Goal: Information Seeking & Learning: Learn about a topic

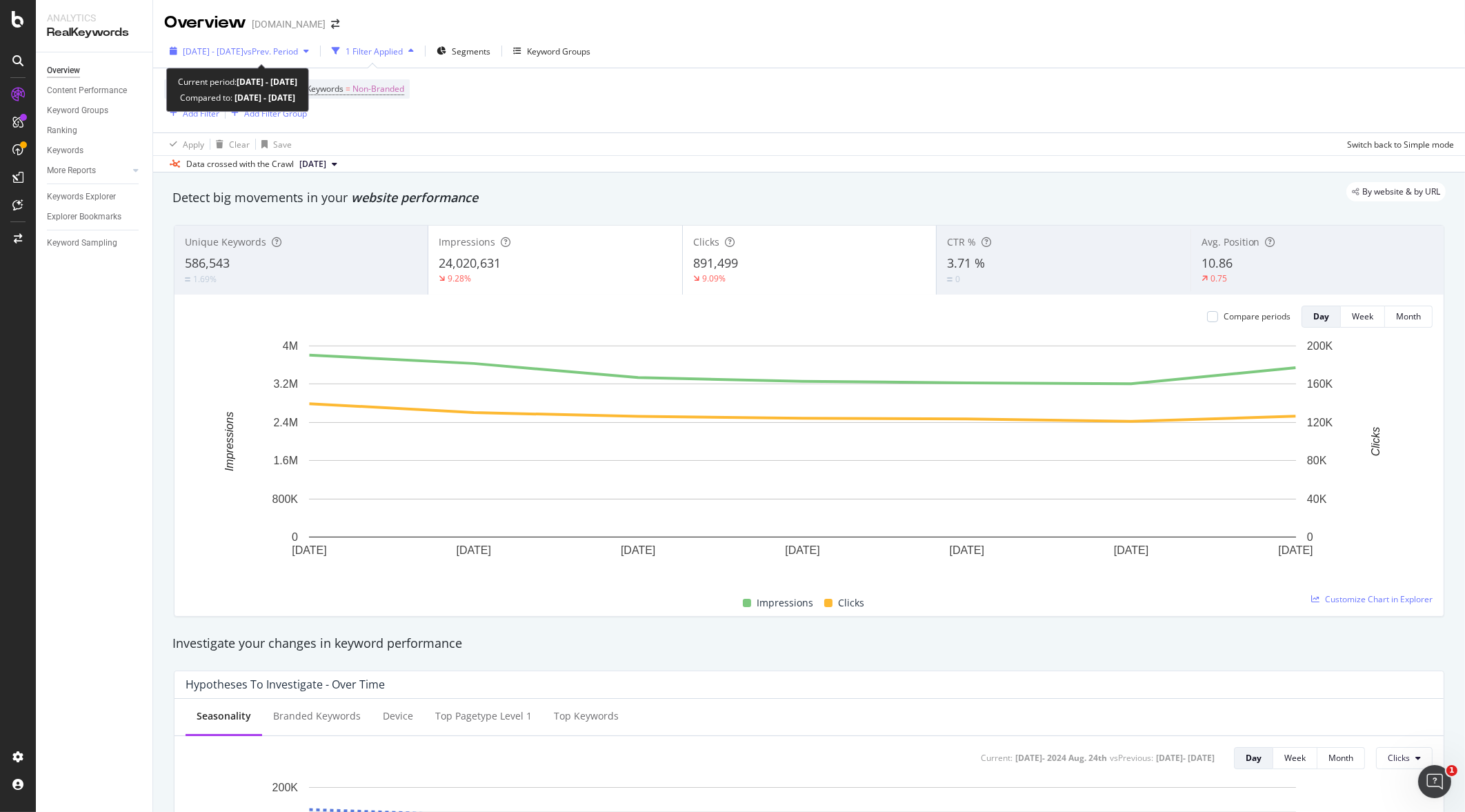
click at [244, 49] on span "[DATE] - [DATE]" at bounding box center [213, 51] width 61 height 11
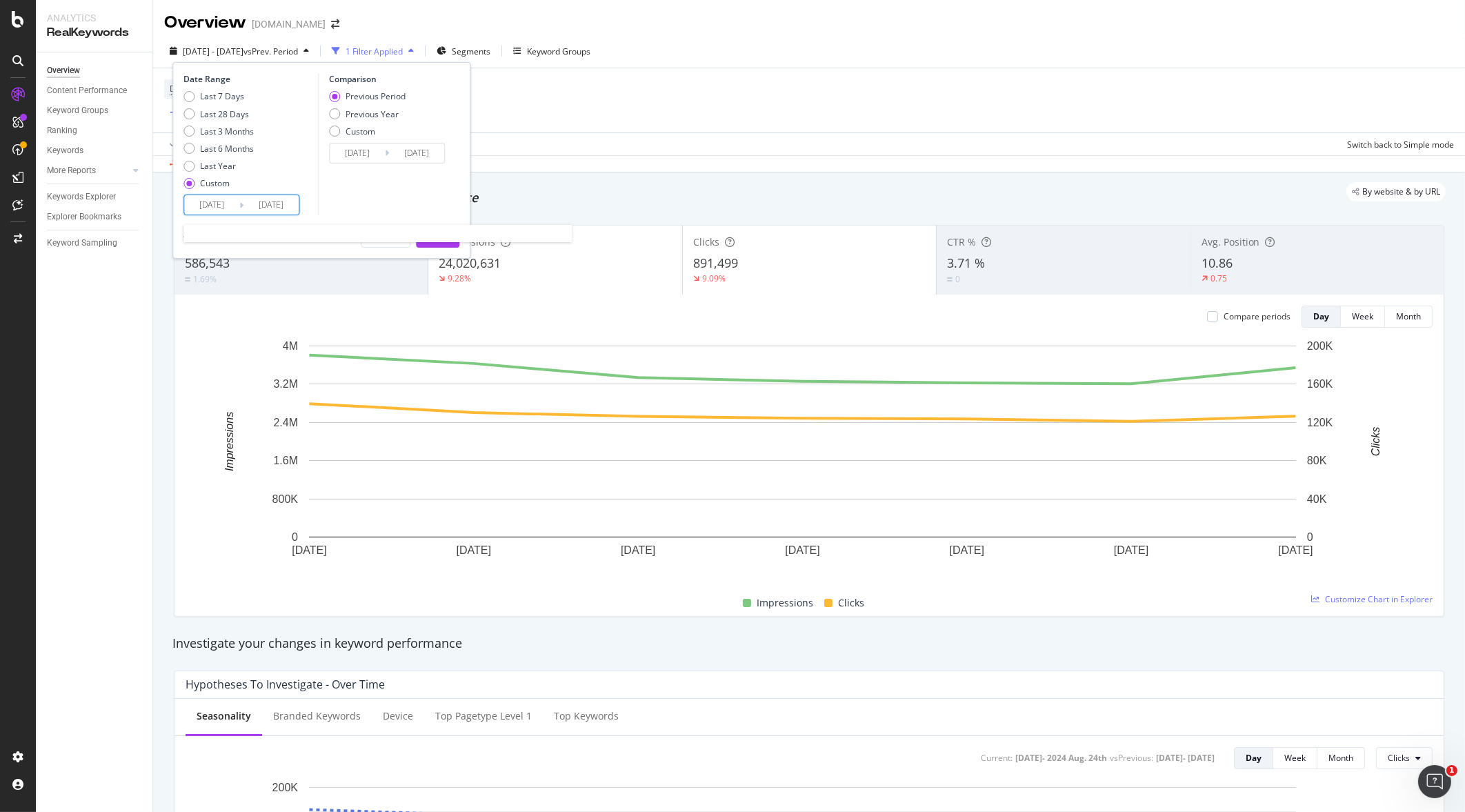
click at [247, 201] on input "[DATE]" at bounding box center [271, 205] width 56 height 19
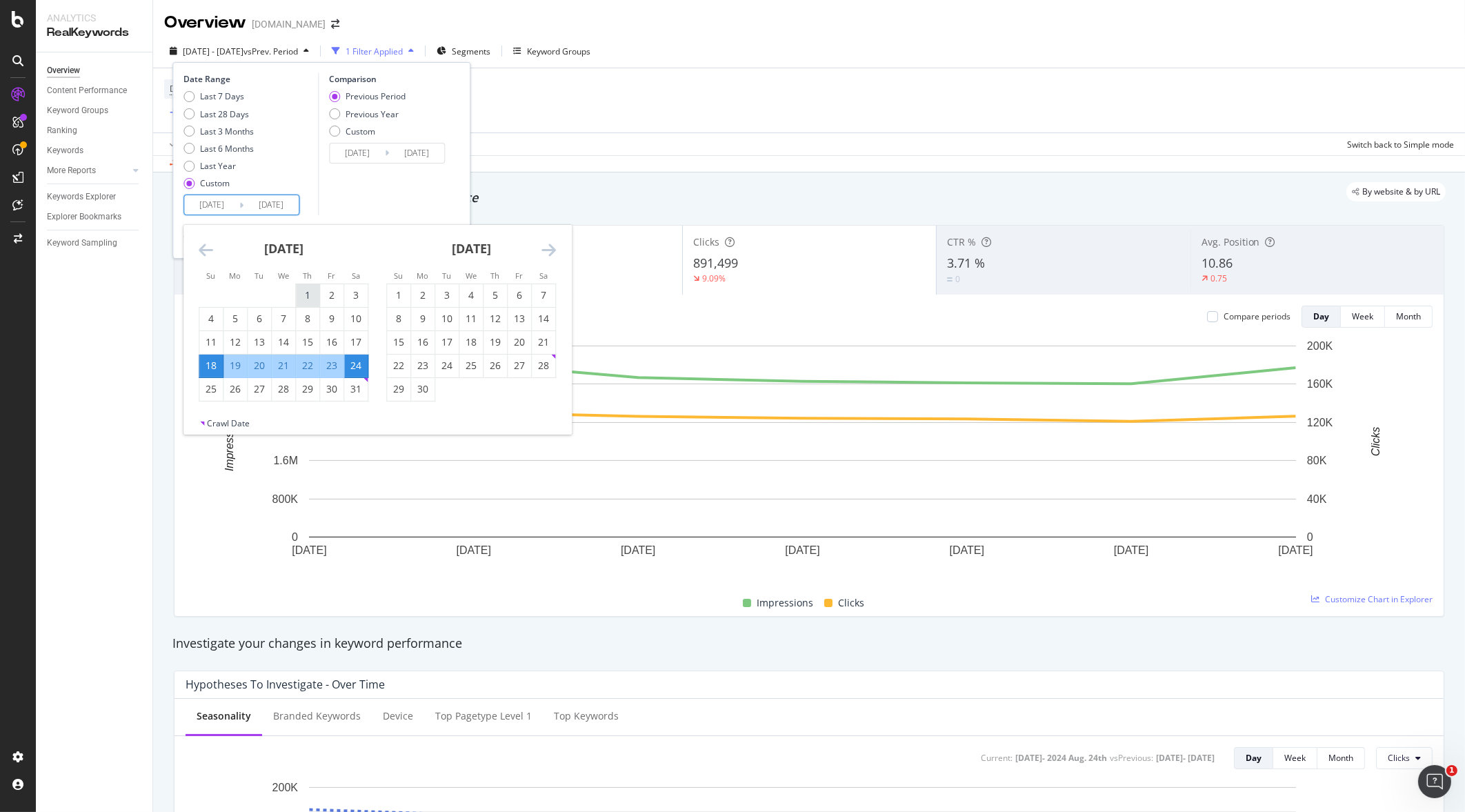
click at [309, 291] on div "1" at bounding box center [307, 296] width 24 height 14
type input "[DATE]"
click at [353, 387] on div "31" at bounding box center [356, 389] width 24 height 14
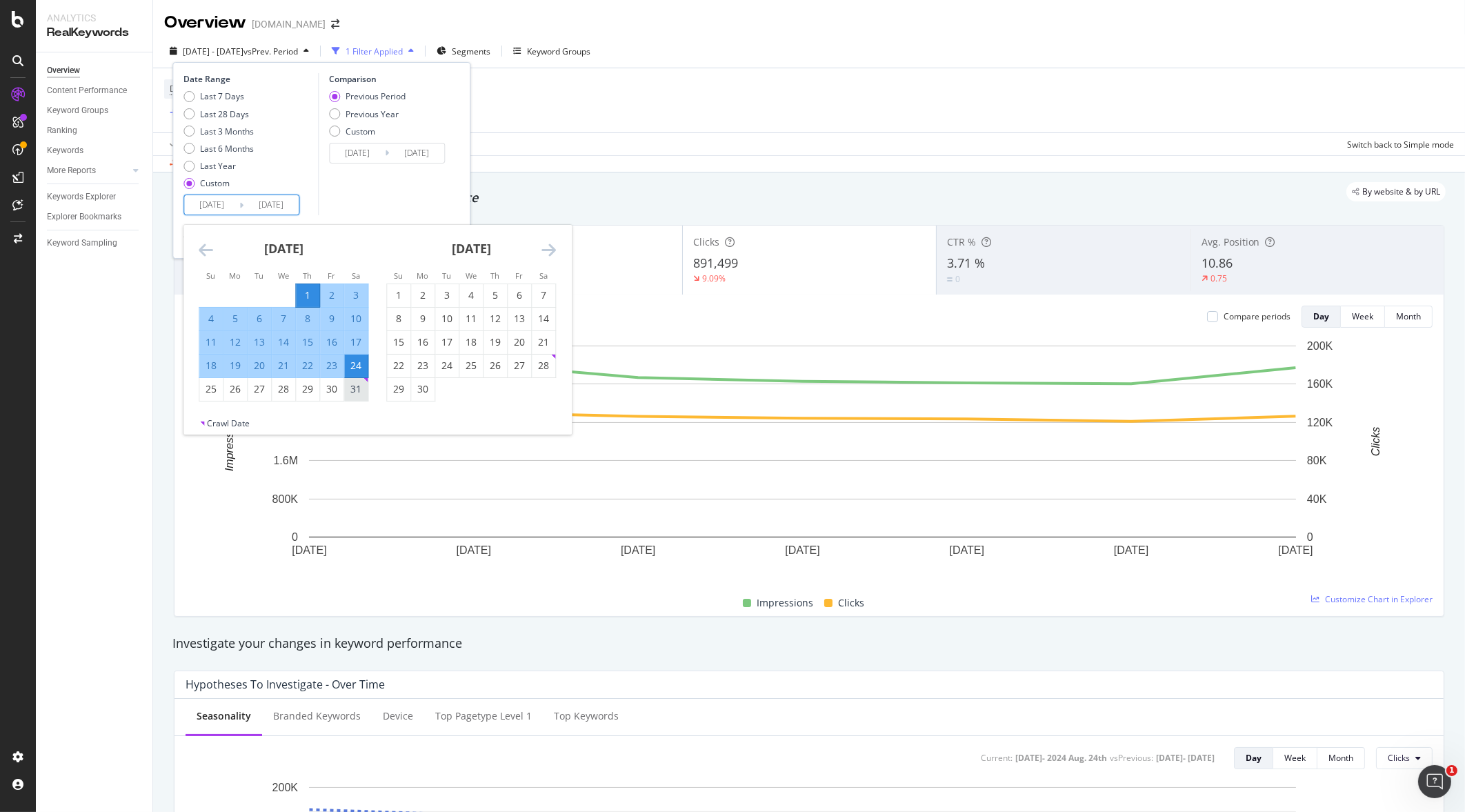
type input "[DATE]"
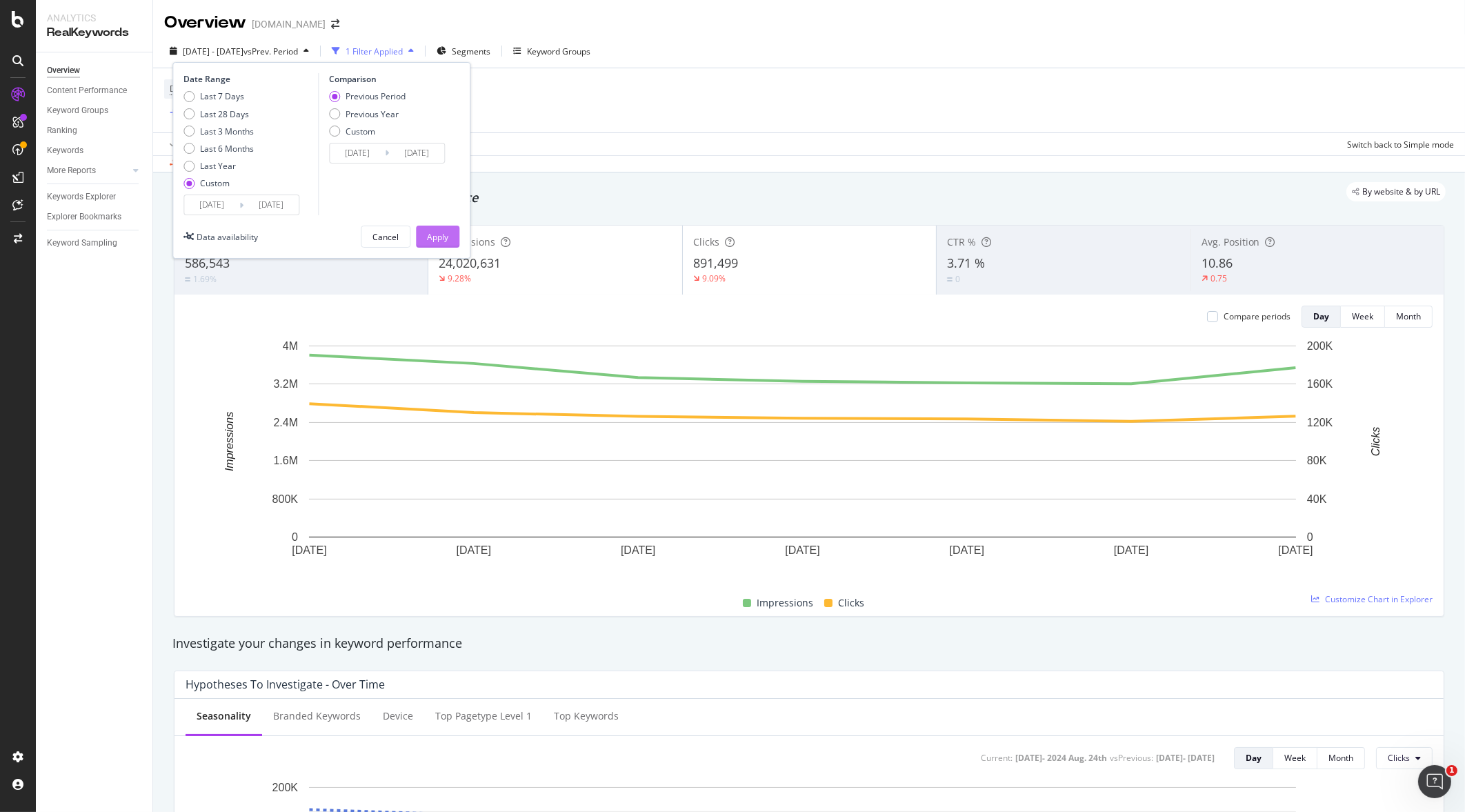
click at [438, 236] on div "Apply" at bounding box center [438, 237] width 21 height 11
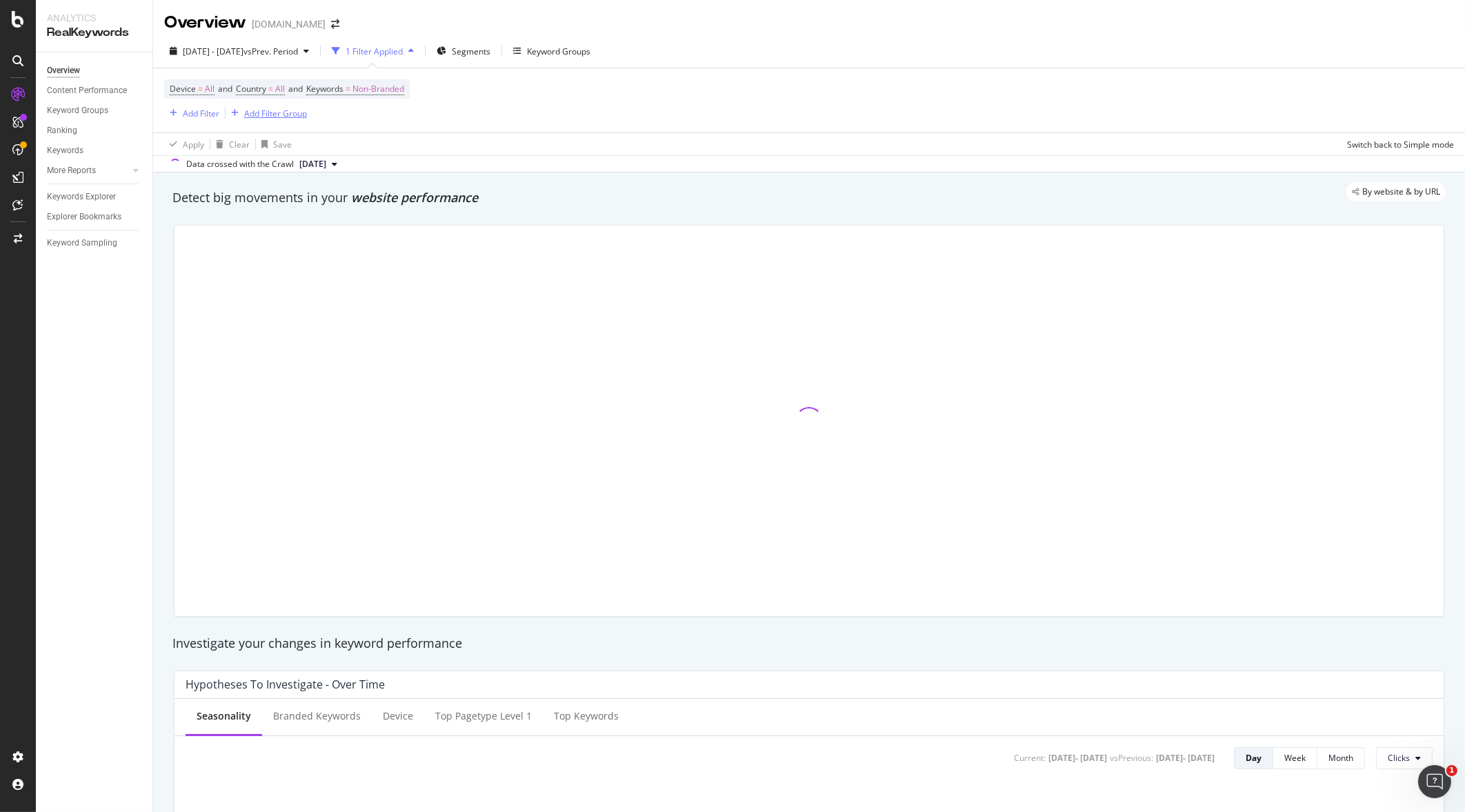
click at [283, 110] on div "Add Filter Group" at bounding box center [276, 113] width 63 height 11
click at [201, 115] on div "Add Filter" at bounding box center [200, 113] width 36 height 11
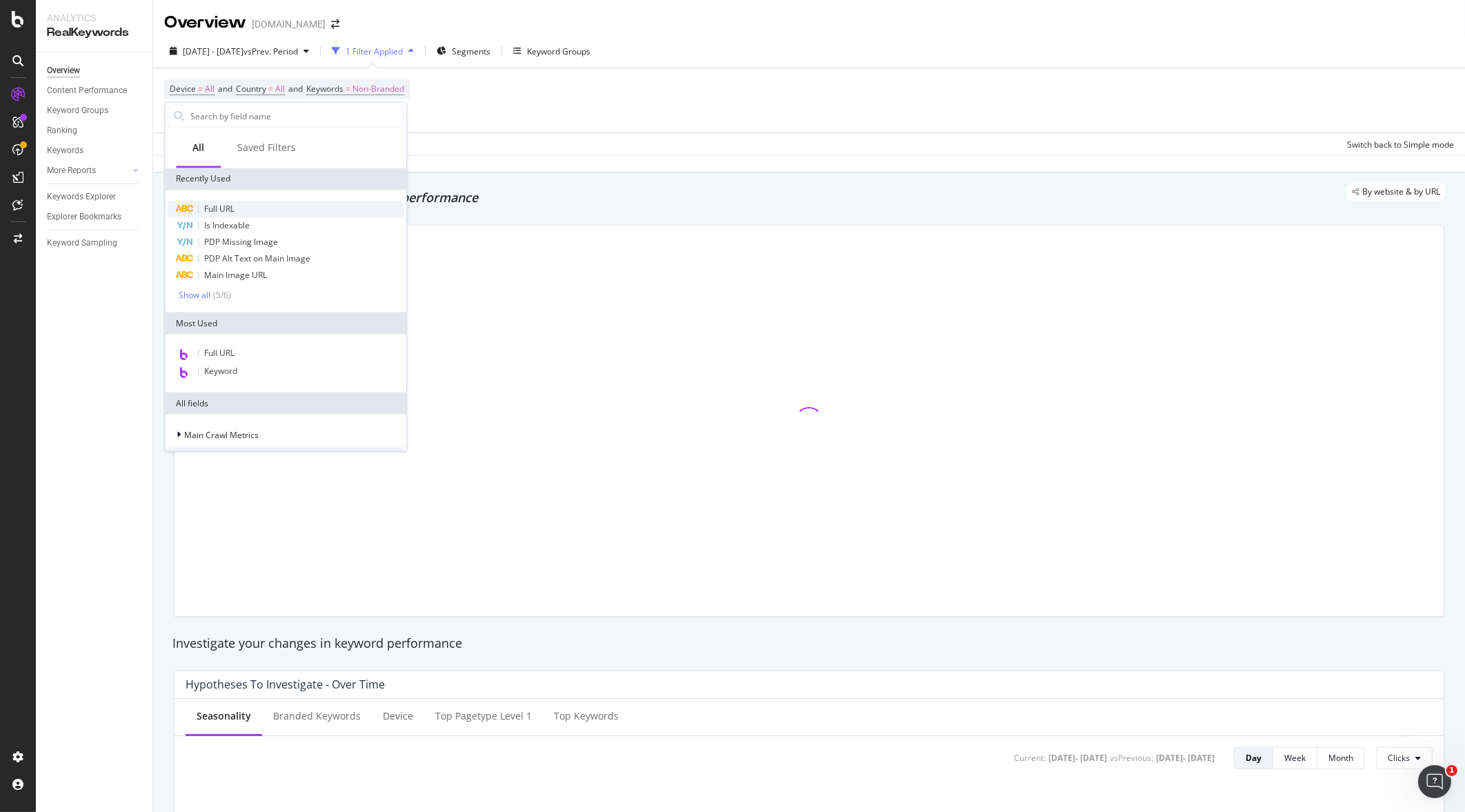
click at [222, 207] on span "Full URL" at bounding box center [219, 208] width 30 height 11
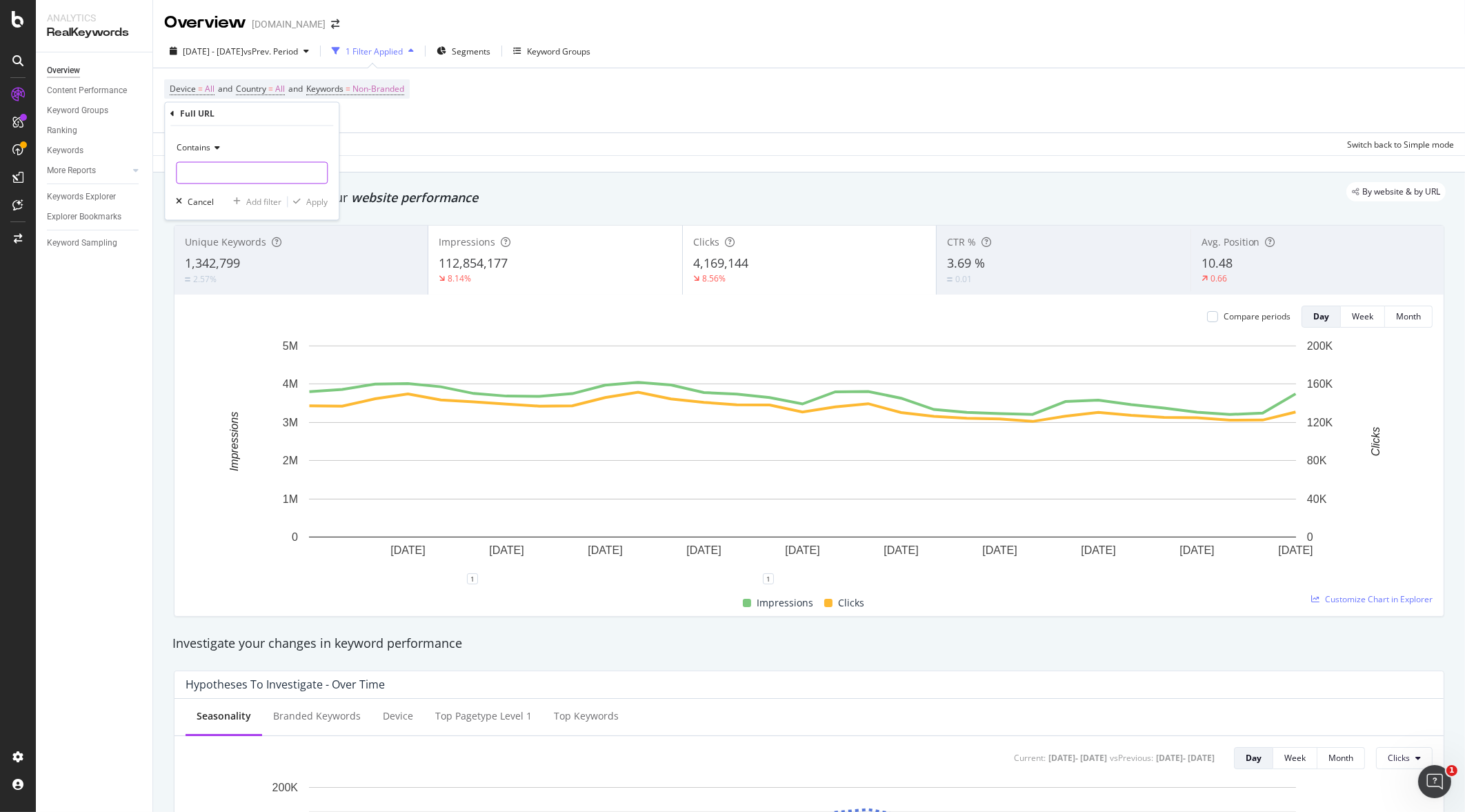
click at [248, 167] on input "text" at bounding box center [252, 173] width 150 height 22
type input "home-accent"
click at [324, 169] on div at bounding box center [317, 173] width 20 height 22
click at [440, 171] on div "Data crossed with the Crawl [DATE]" at bounding box center [809, 163] width 1312 height 17
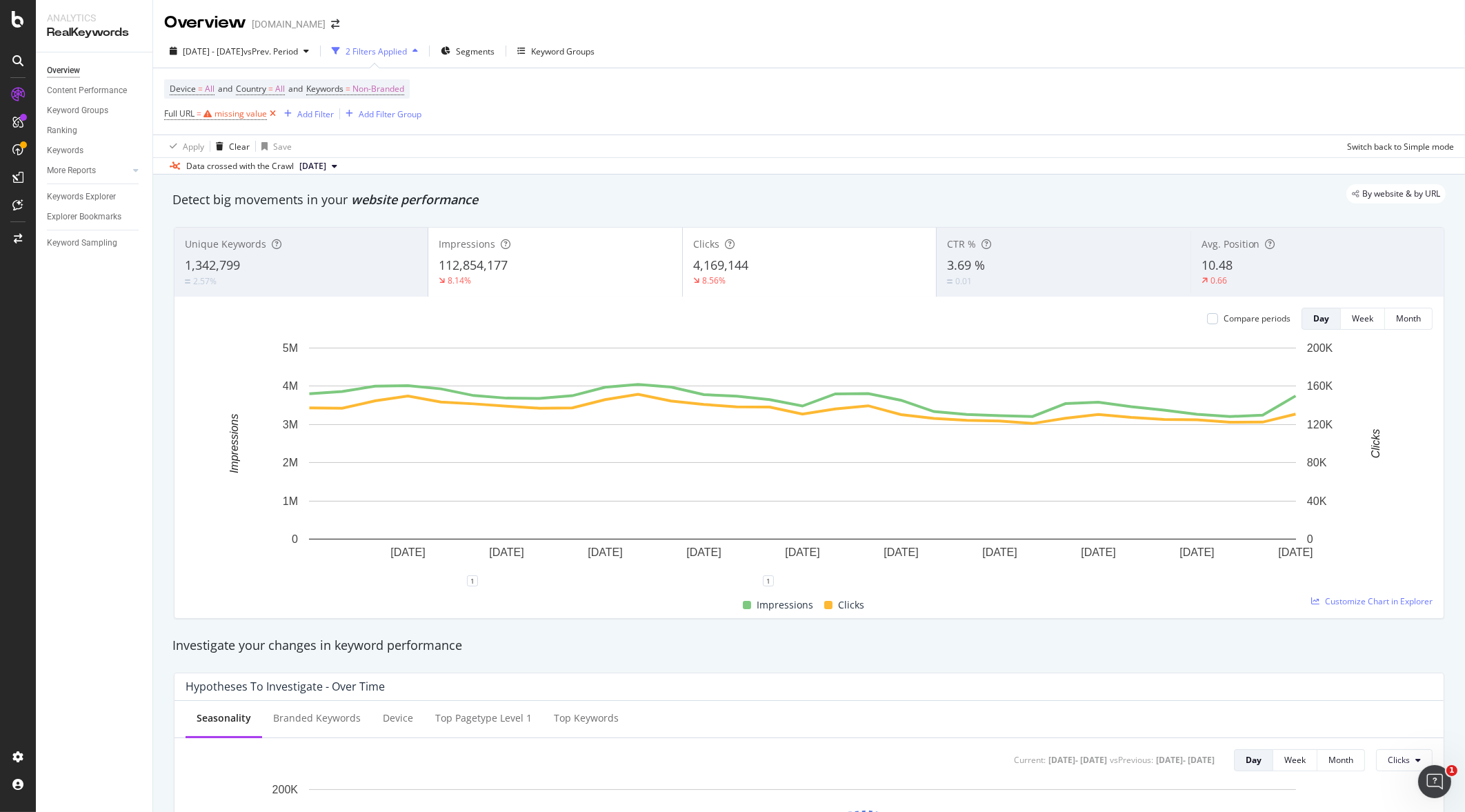
click at [269, 114] on icon at bounding box center [272, 114] width 11 height 14
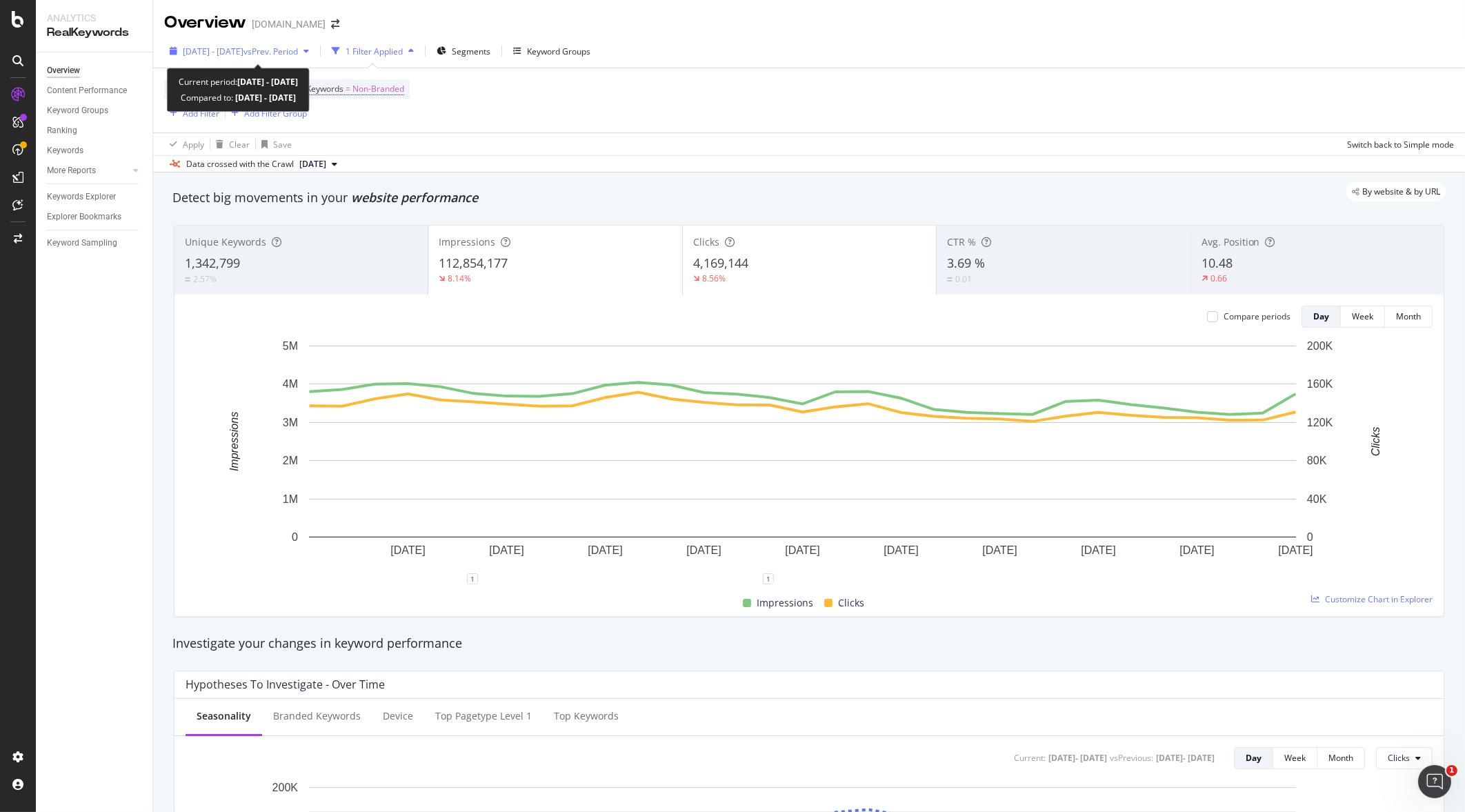
click at [244, 47] on span "[DATE] - [DATE]" at bounding box center [213, 51] width 61 height 11
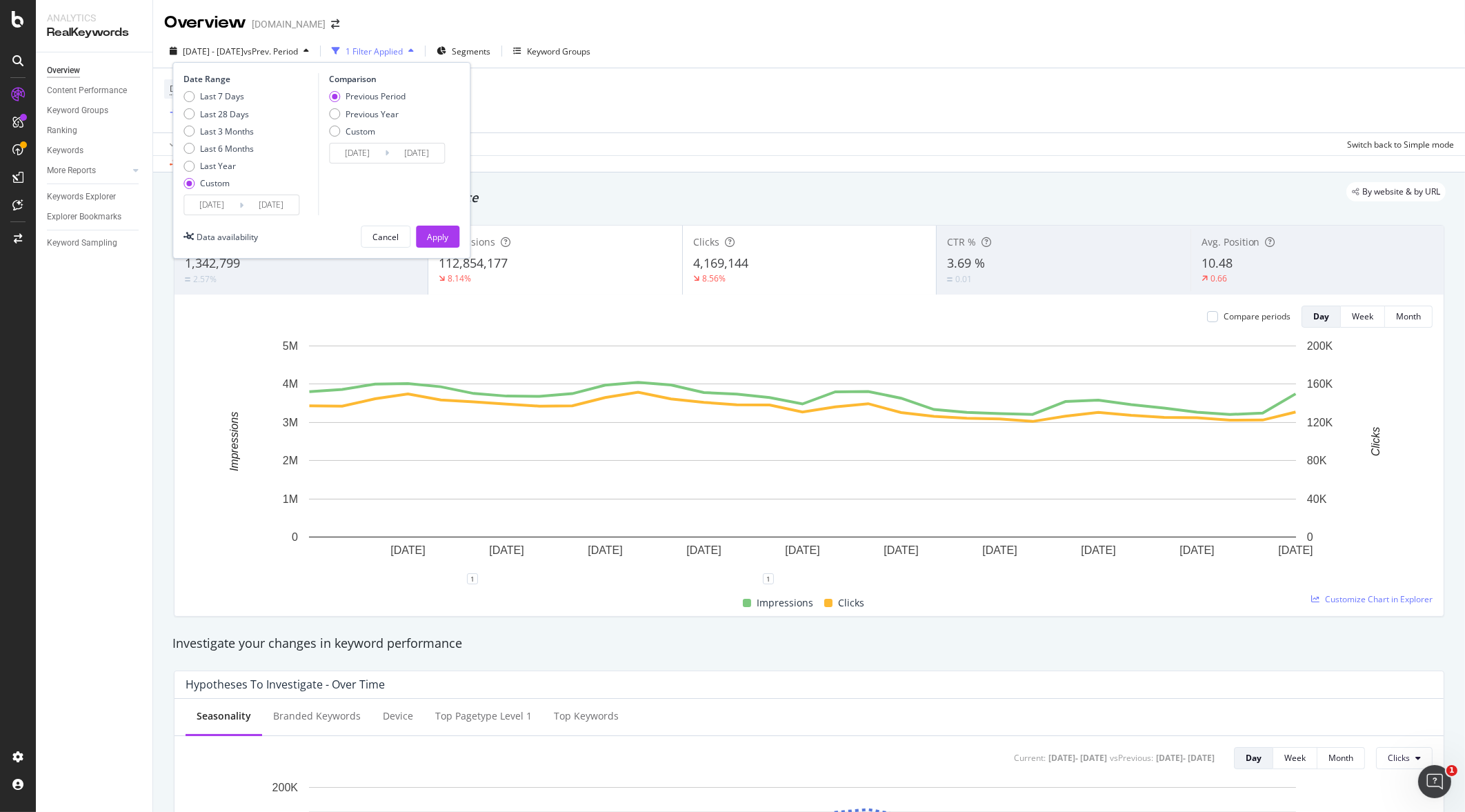
click at [228, 203] on input "[DATE]" at bounding box center [212, 205] width 56 height 19
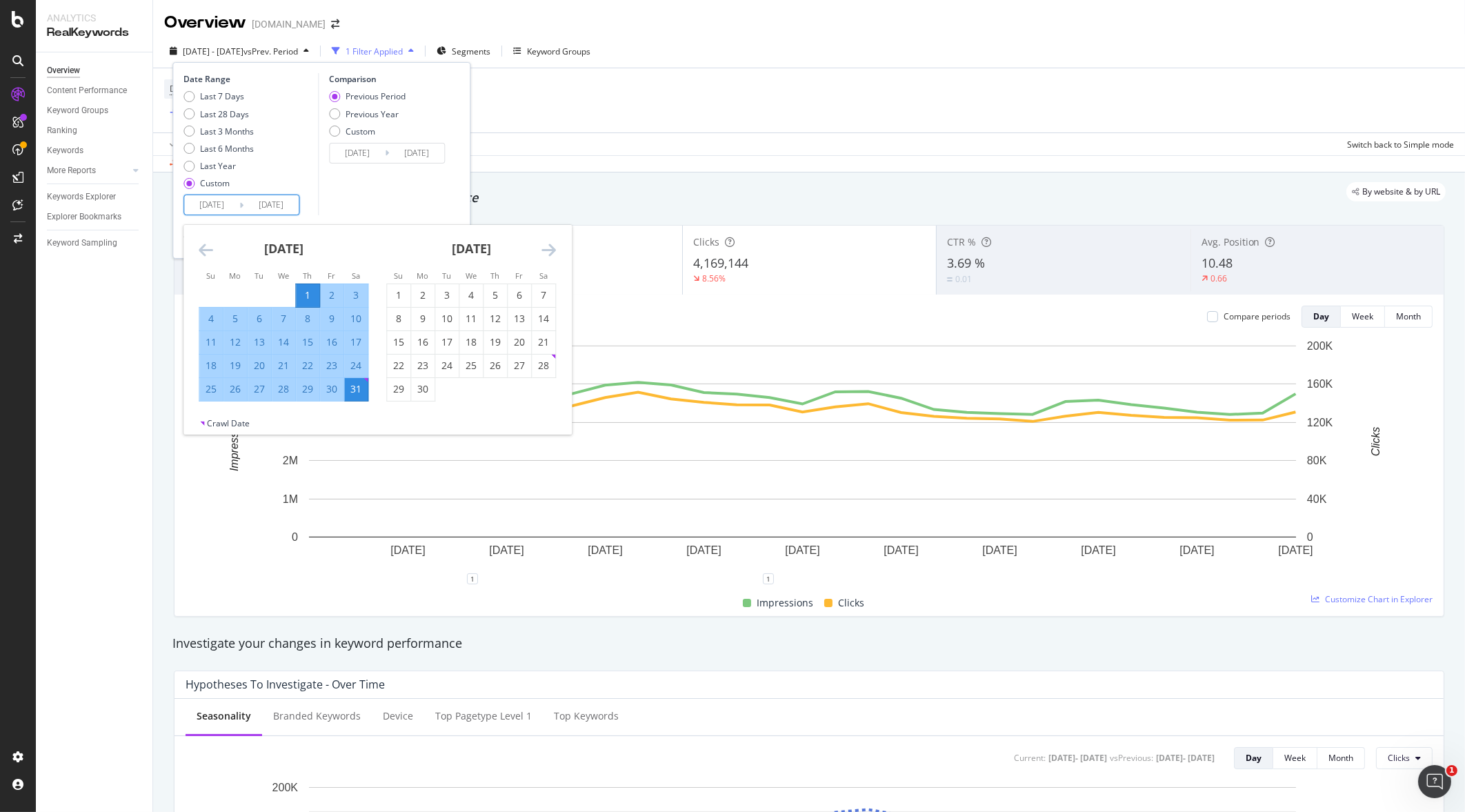
click at [548, 245] on icon "Move forward to switch to the next month." at bounding box center [548, 249] width 14 height 17
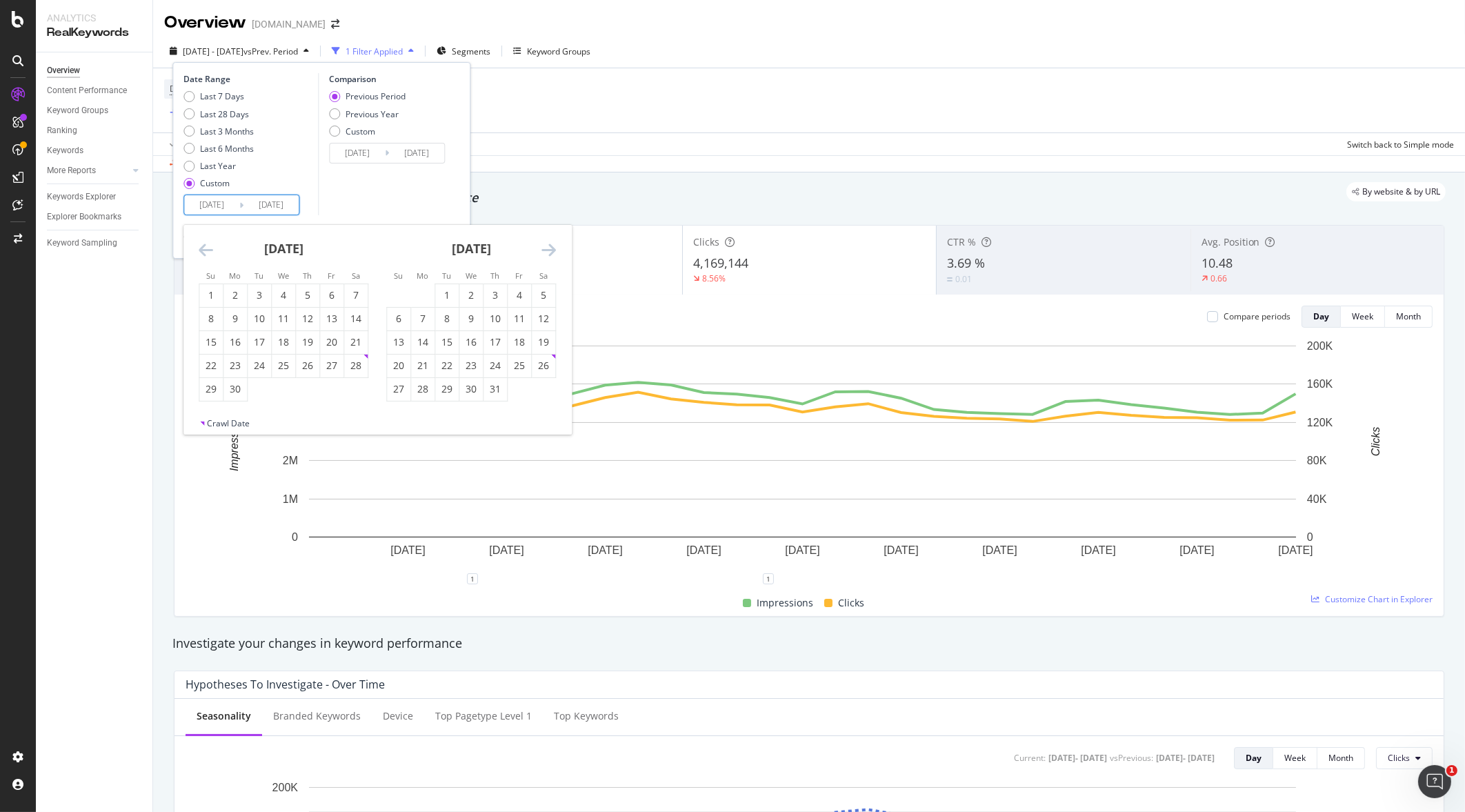
click at [548, 245] on icon "Move forward to switch to the next month." at bounding box center [548, 249] width 14 height 17
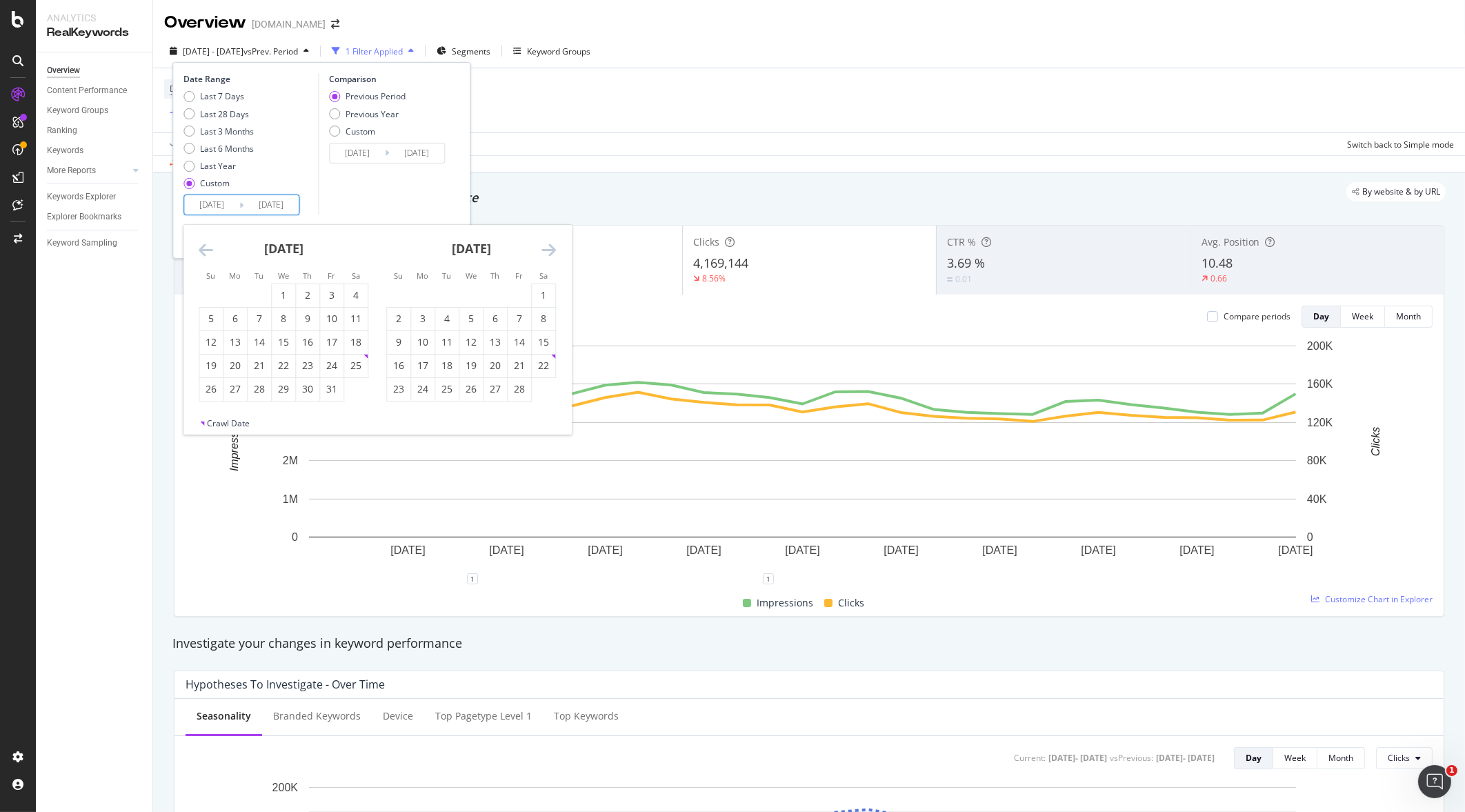
click at [548, 245] on icon "Move forward to switch to the next month." at bounding box center [548, 249] width 14 height 17
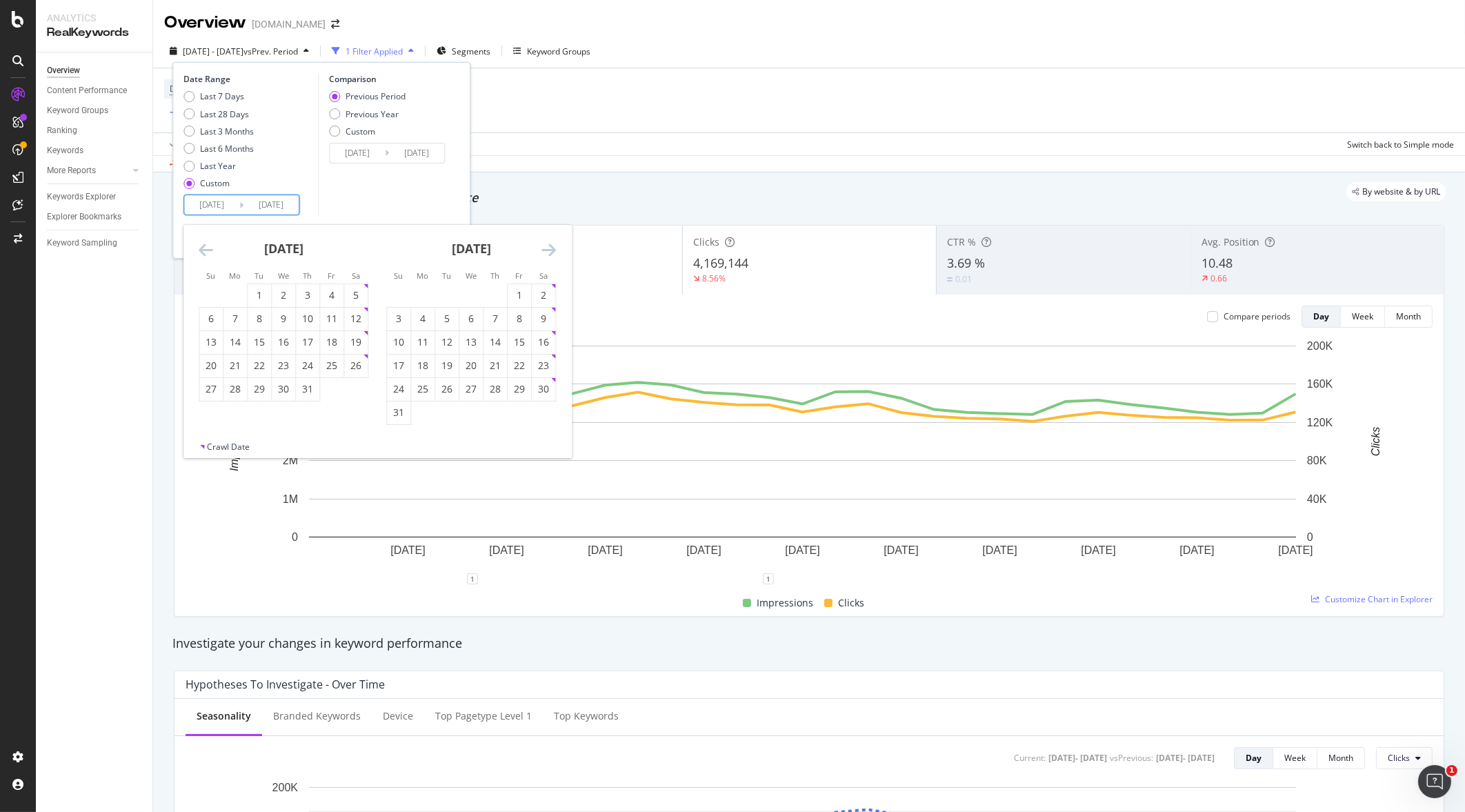
click at [548, 245] on icon "Move forward to switch to the next month." at bounding box center [548, 249] width 14 height 17
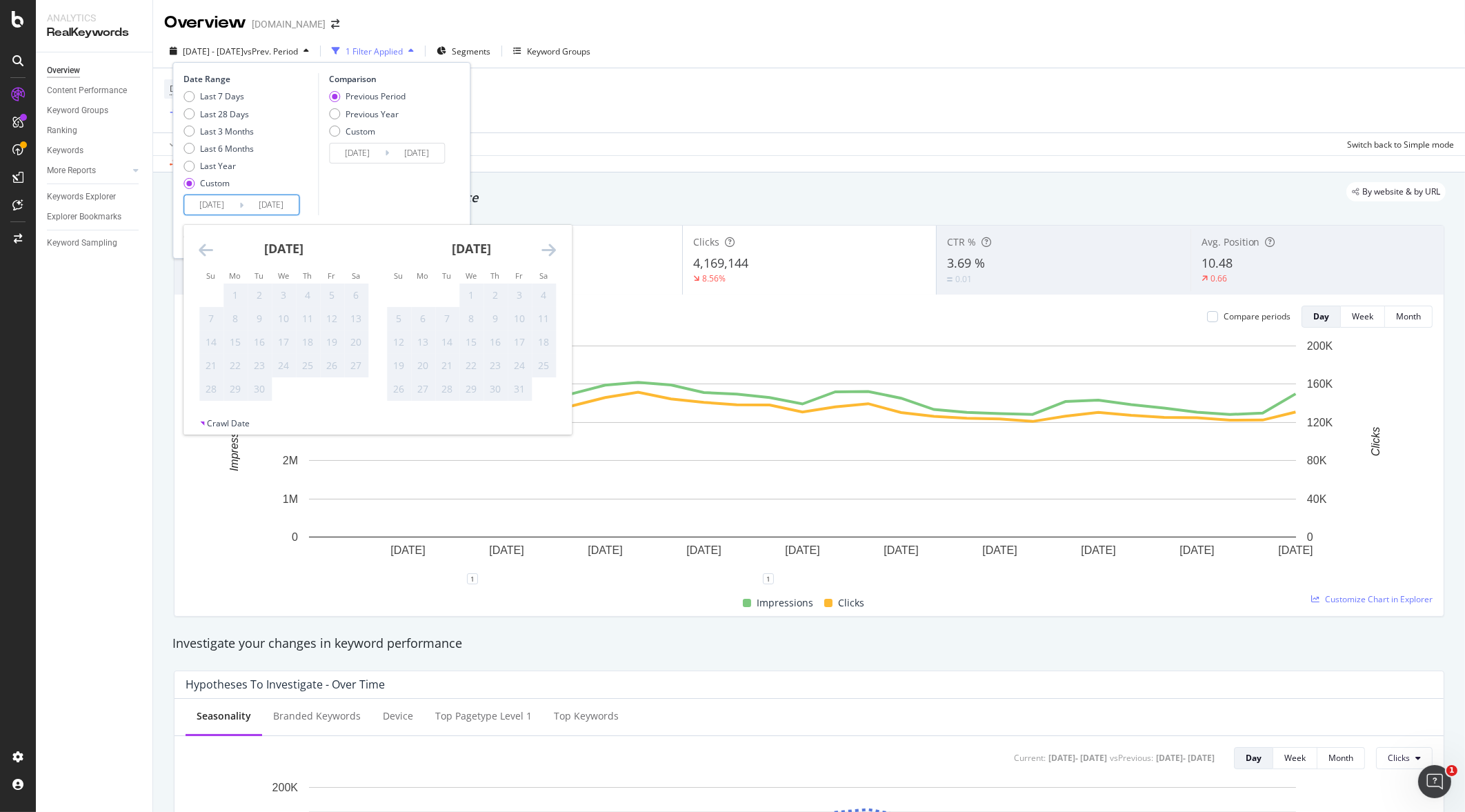
click at [186, 247] on div "[DATE] 1 2 3 4 5 6 7 8 9 10 11 12 13 14 15 16 17 18 19 20 21 22 23 24 25 26 27 …" at bounding box center [377, 321] width 388 height 192
click at [202, 247] on icon "Move backward to switch to the previous month." at bounding box center [206, 249] width 14 height 17
click at [324, 290] on div "1" at bounding box center [332, 296] width 24 height 14
type input "[DATE]"
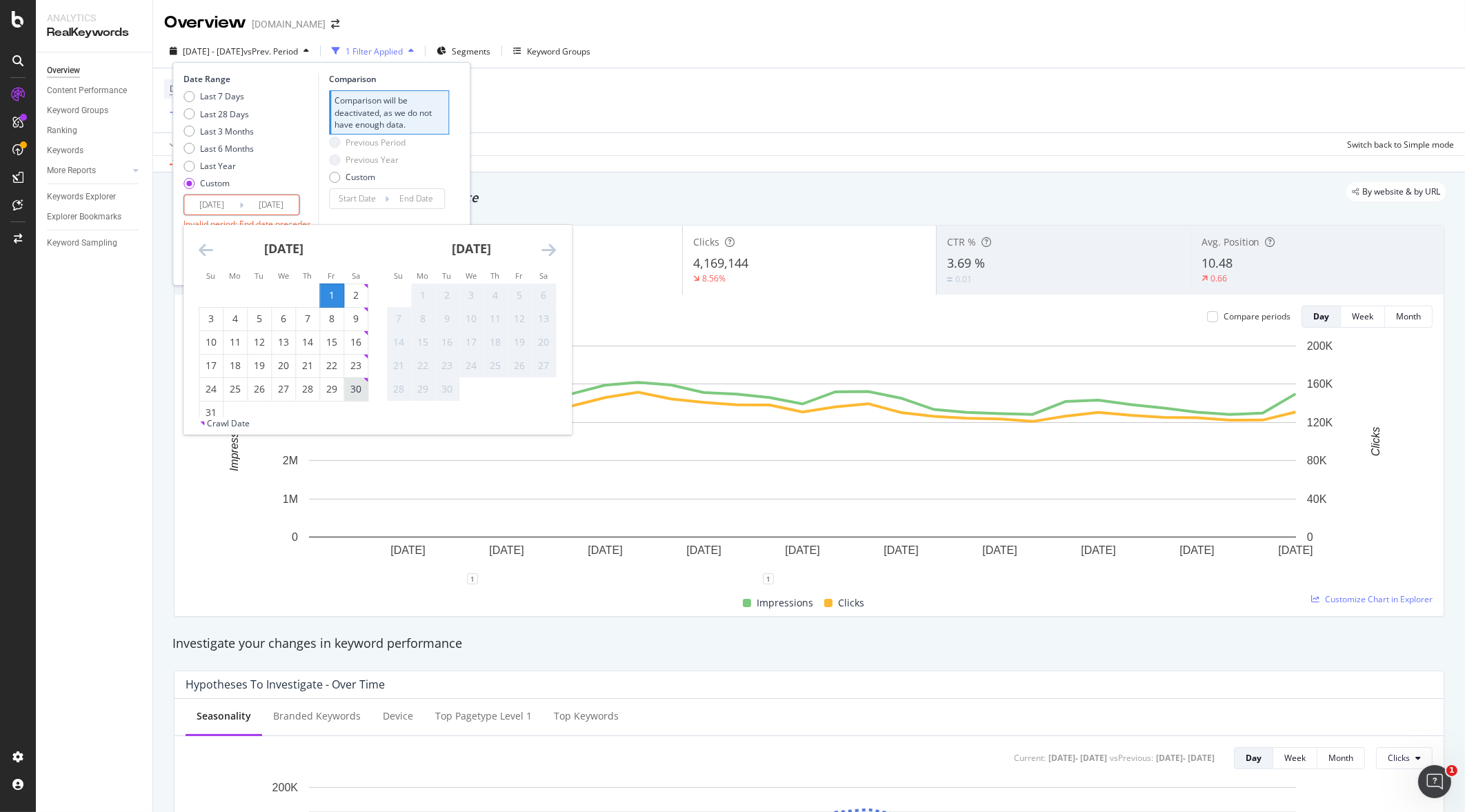
click at [361, 389] on div "30" at bounding box center [356, 389] width 24 height 14
type input "[DATE]"
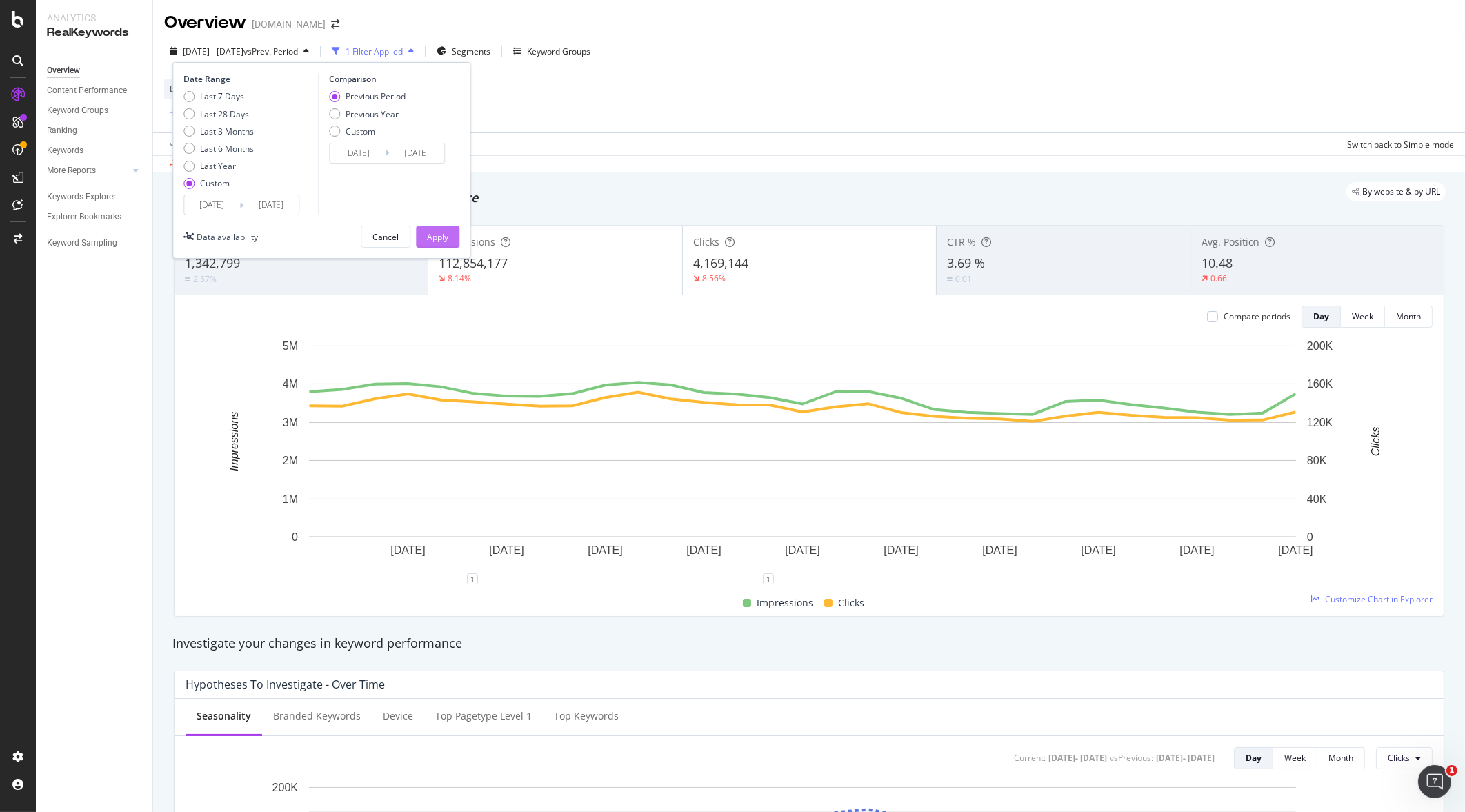
click at [449, 234] on button "Apply" at bounding box center [437, 236] width 43 height 22
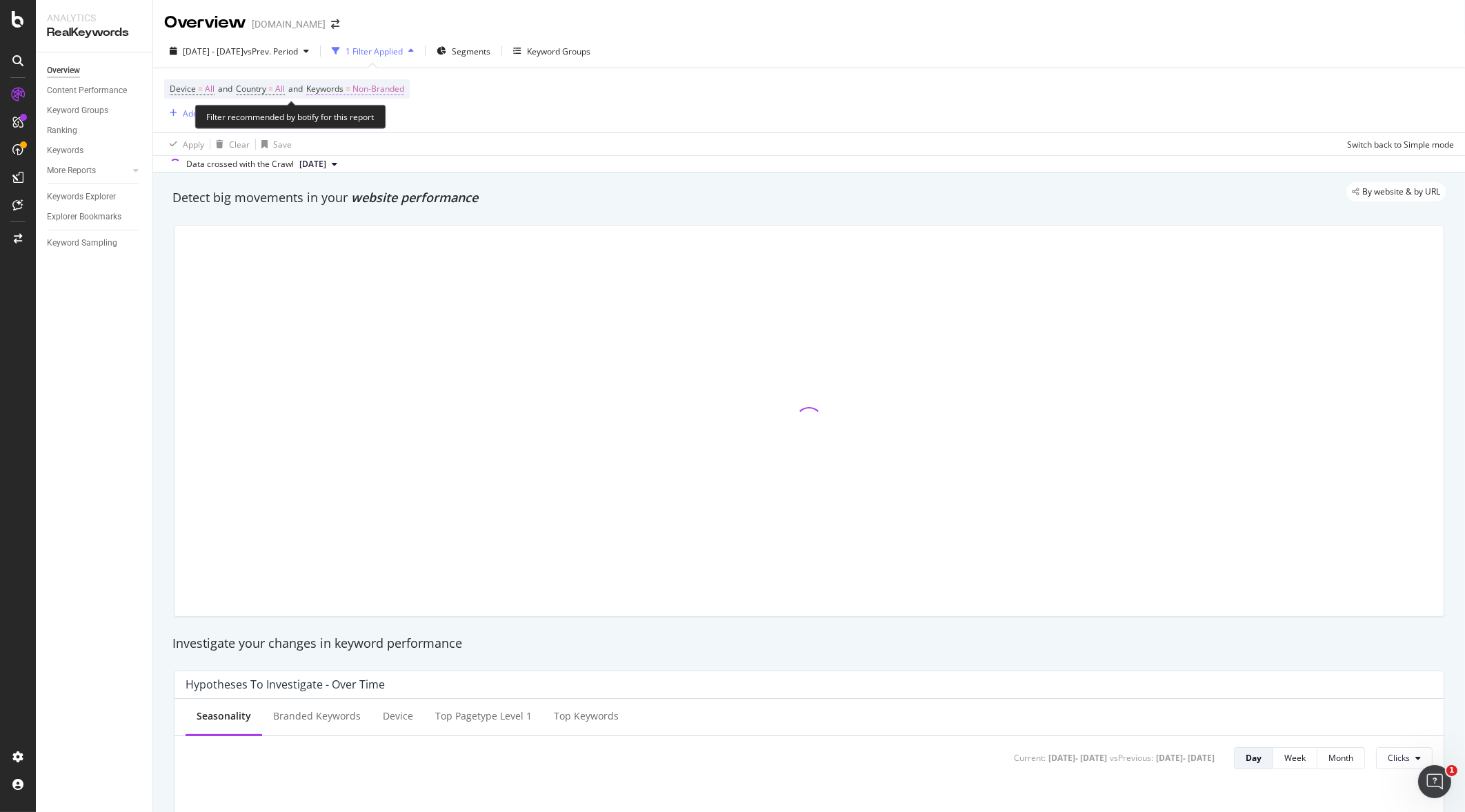
click at [386, 93] on span "Non-Branded" at bounding box center [378, 89] width 52 height 19
click at [384, 121] on div "button" at bounding box center [392, 120] width 17 height 8
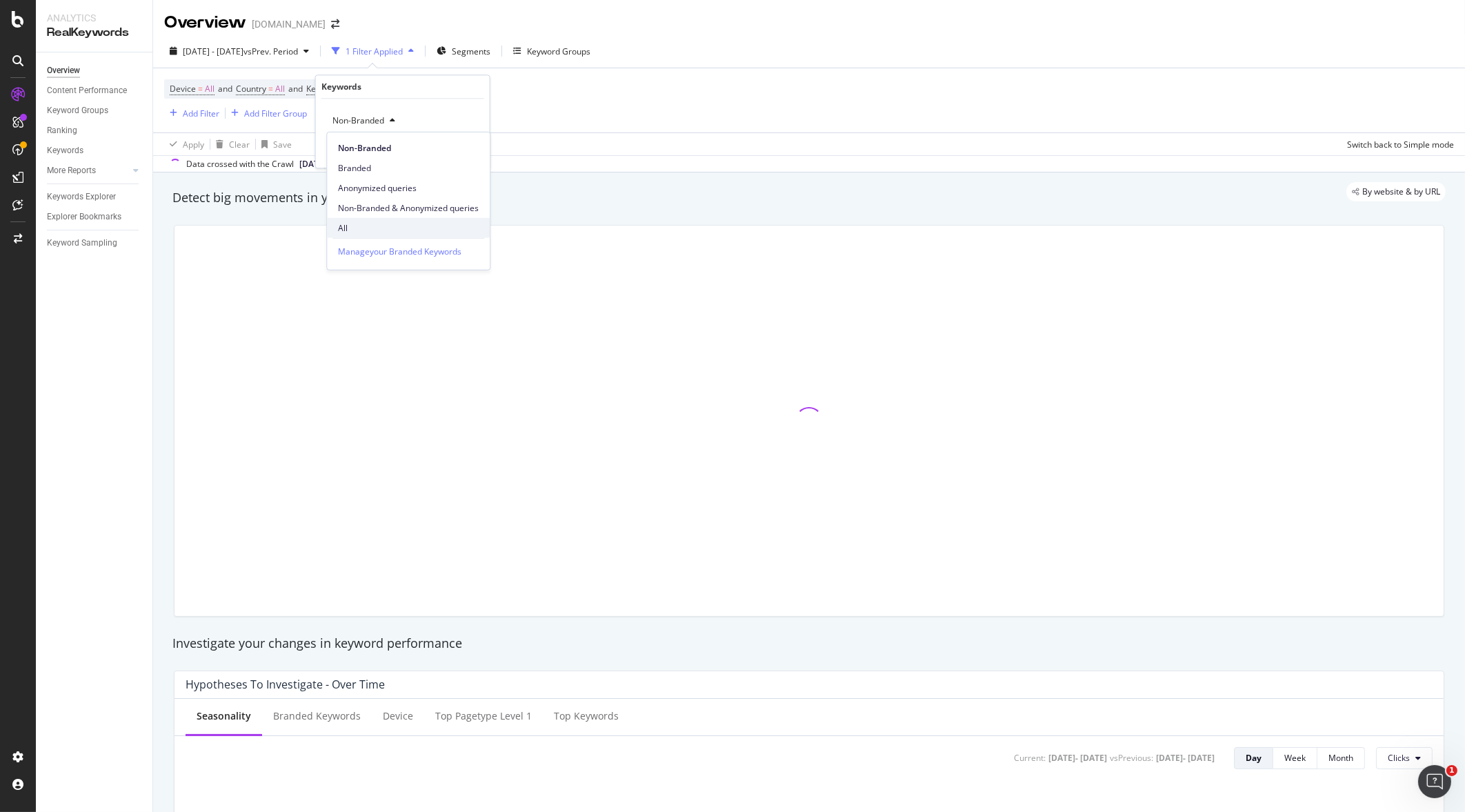
click at [360, 221] on div "All" at bounding box center [408, 228] width 162 height 20
click at [476, 146] on div "Apply" at bounding box center [468, 149] width 21 height 11
click at [203, 117] on div "Add Filter" at bounding box center [200, 113] width 36 height 11
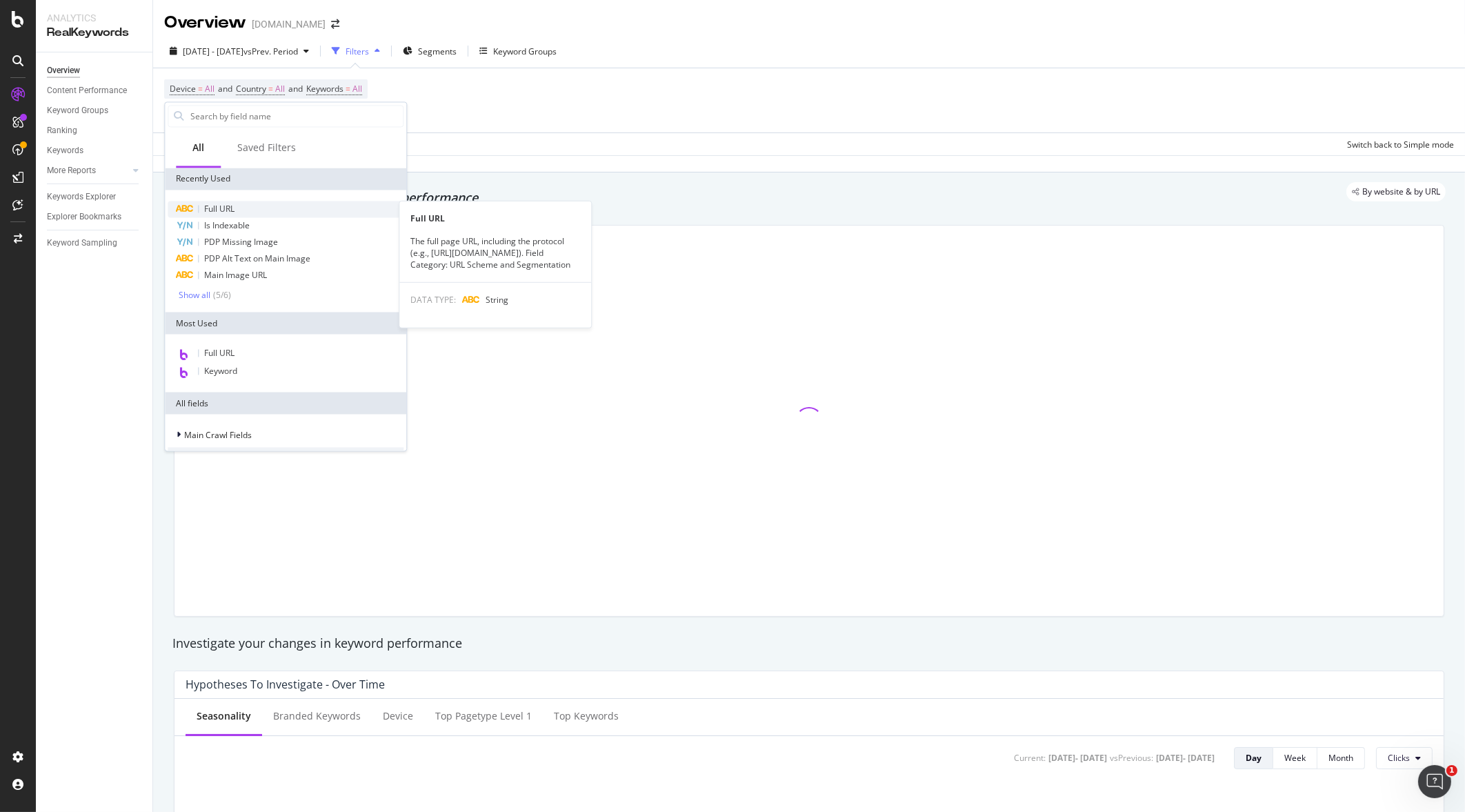
click at [226, 212] on span "Full URL" at bounding box center [219, 208] width 30 height 11
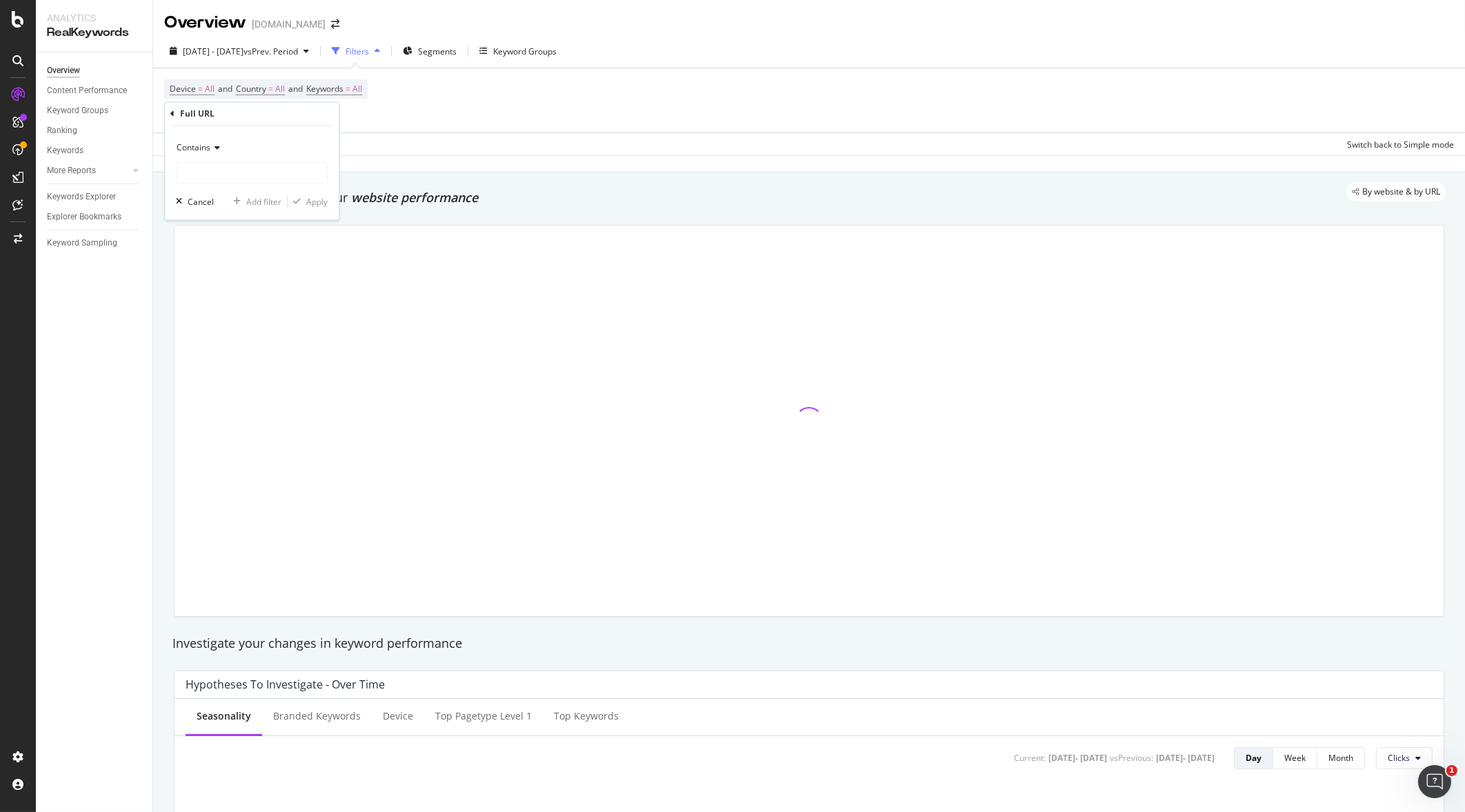
click at [252, 161] on div "Contains" at bounding box center [252, 160] width 152 height 47
click at [251, 172] on input "text" at bounding box center [252, 173] width 150 height 22
type input "home-accents"
click at [303, 204] on div "button" at bounding box center [297, 201] width 19 height 8
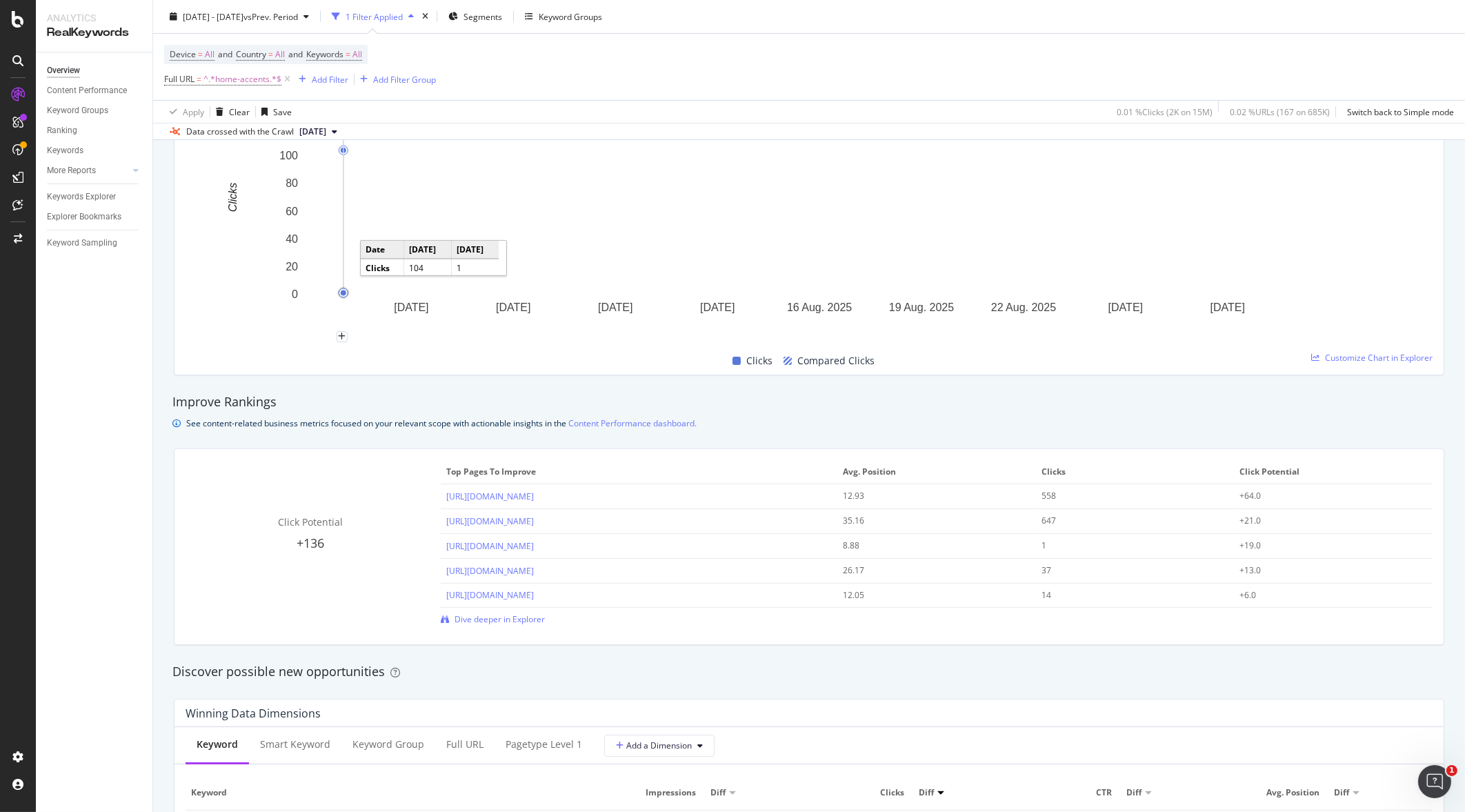
scroll to position [776, 0]
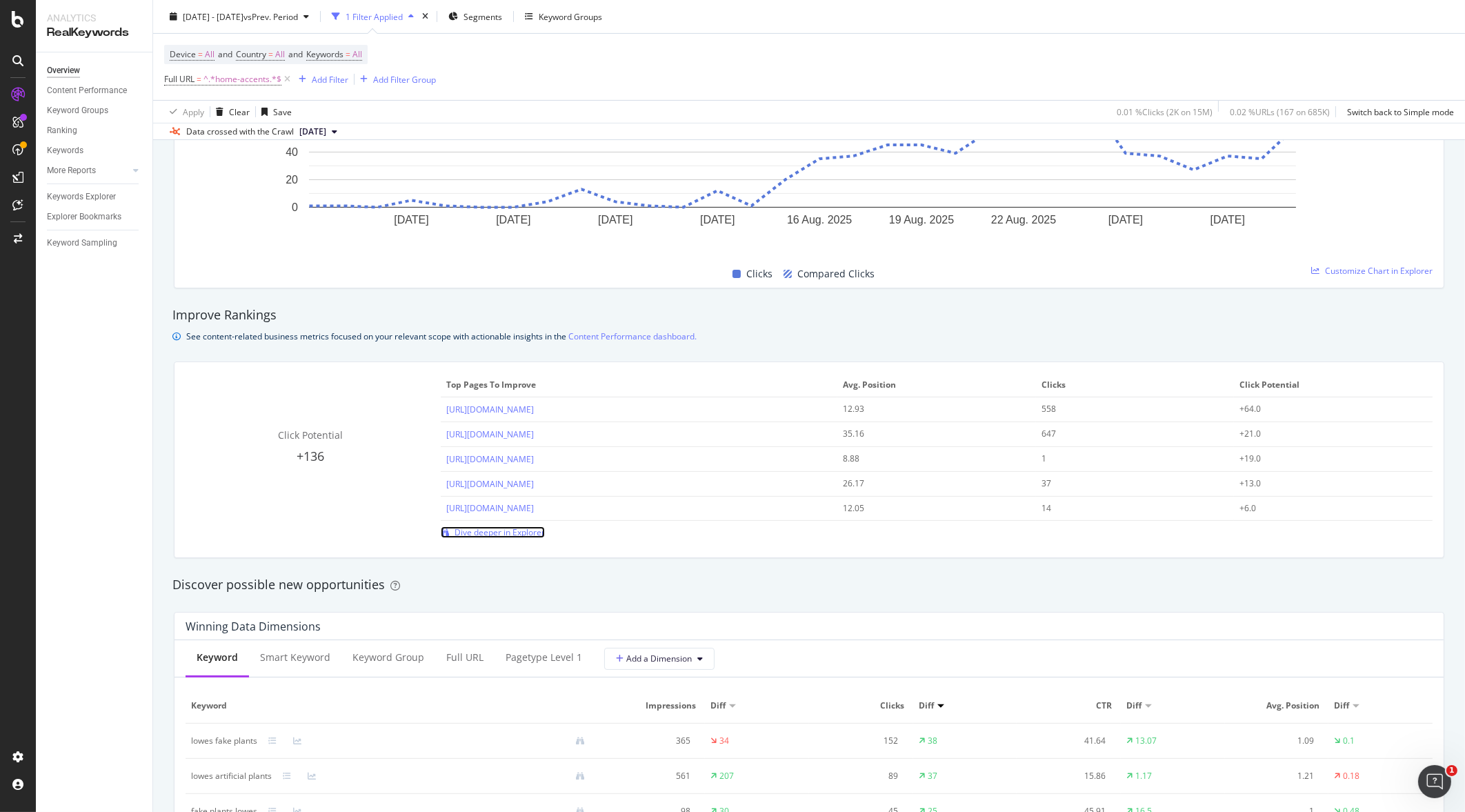
click at [482, 531] on span "Dive deeper in Explorer" at bounding box center [500, 531] width 90 height 11
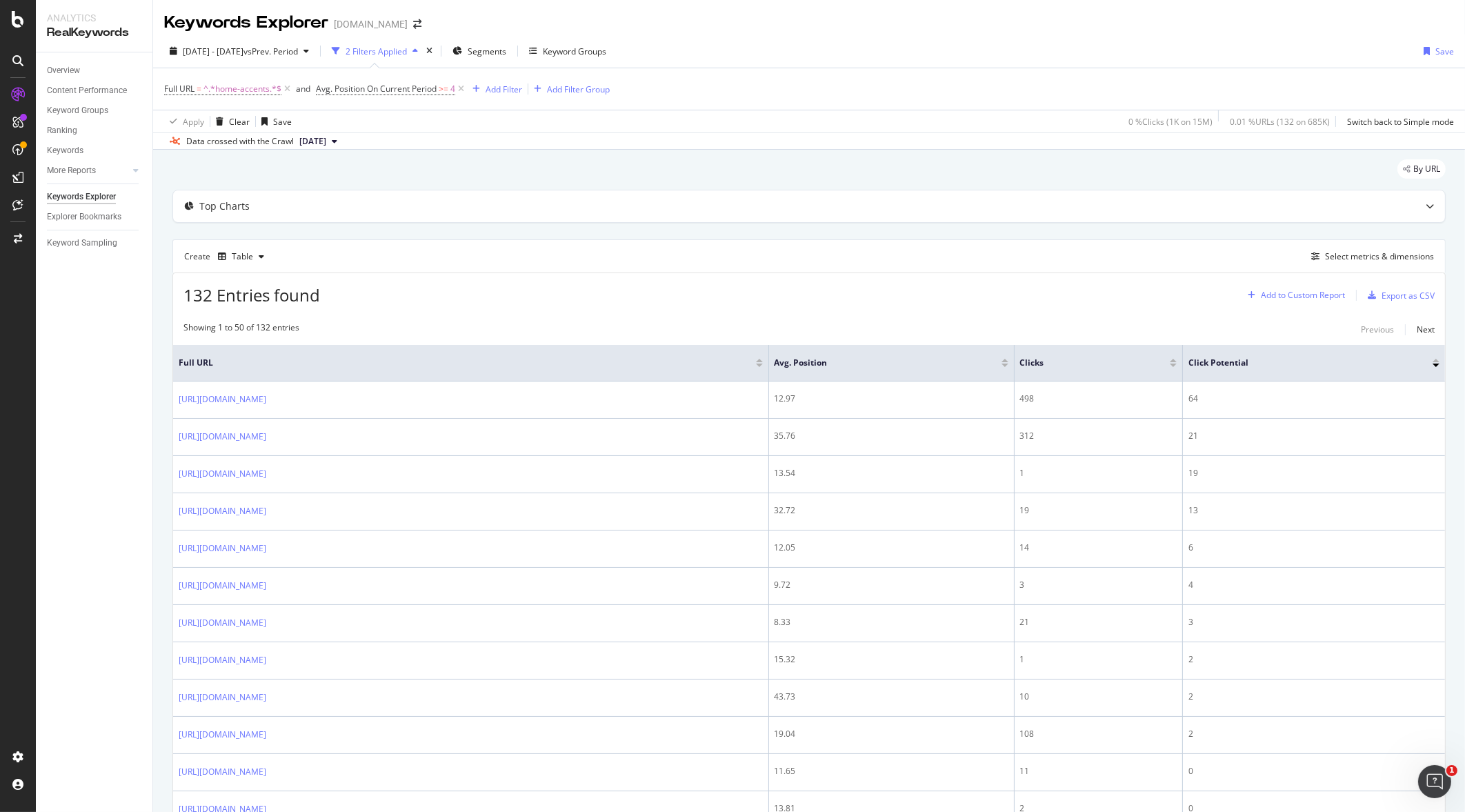
click at [1309, 292] on div "Add to Custom Report" at bounding box center [1303, 295] width 84 height 8
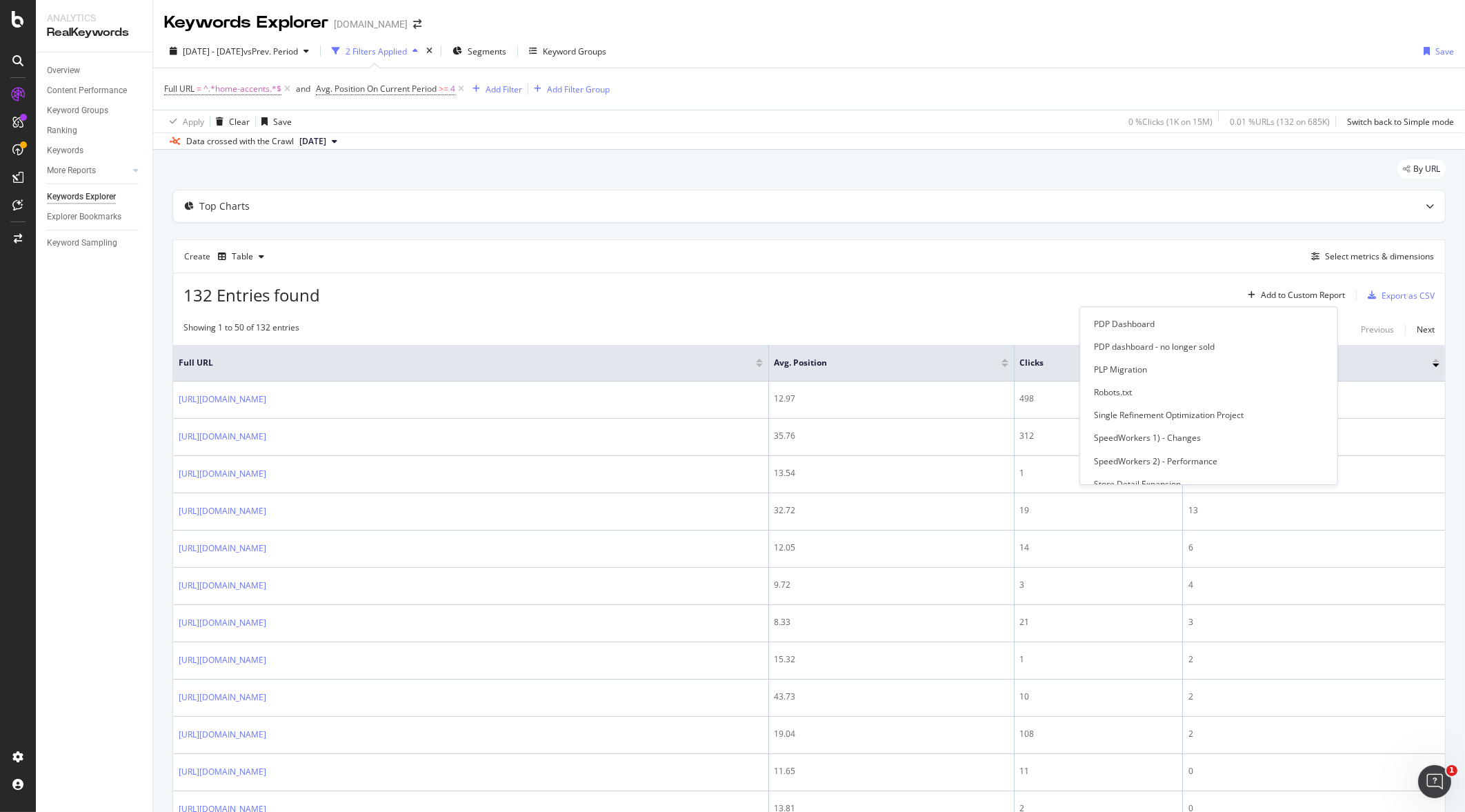
scroll to position [514, 0]
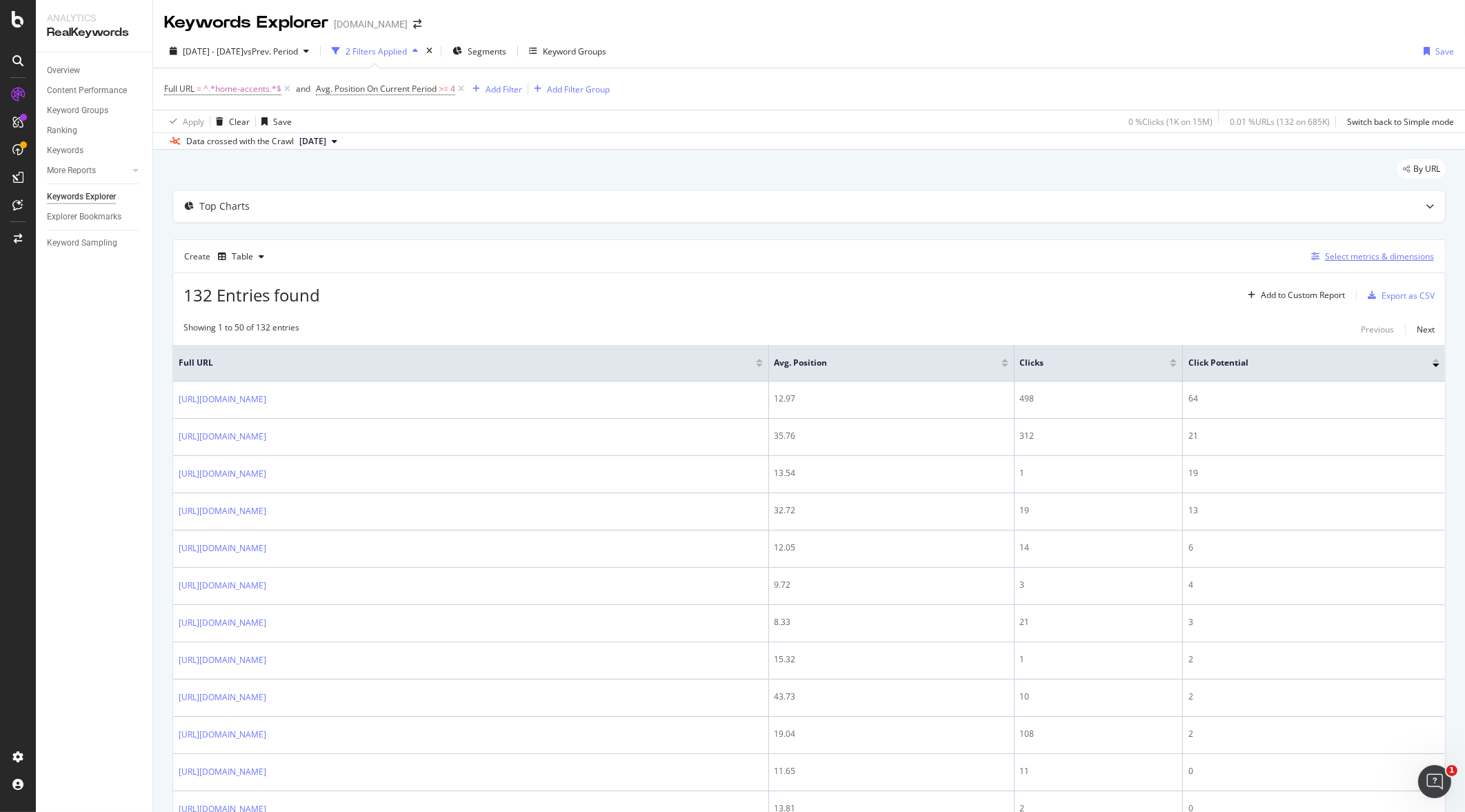
click at [1366, 259] on div "Select metrics & dimensions" at bounding box center [1379, 256] width 109 height 11
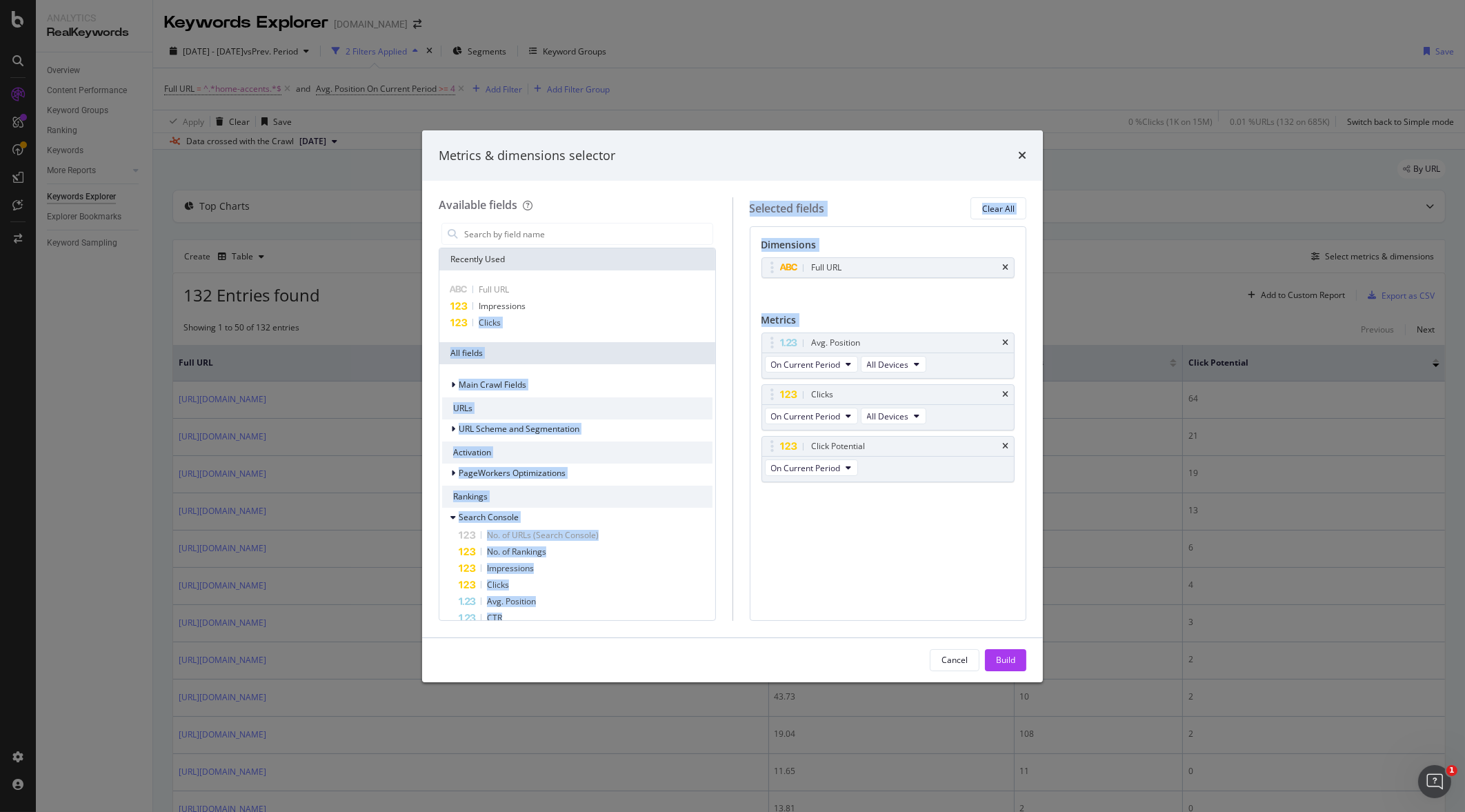
drag, startPoint x: 545, startPoint y: 303, endPoint x: 787, endPoint y: 331, distance: 243.6
click at [787, 331] on div "Available fields Recently Used Full URL Impressions Clicks All fields Main Craw…" at bounding box center [733, 408] width 588 height 423
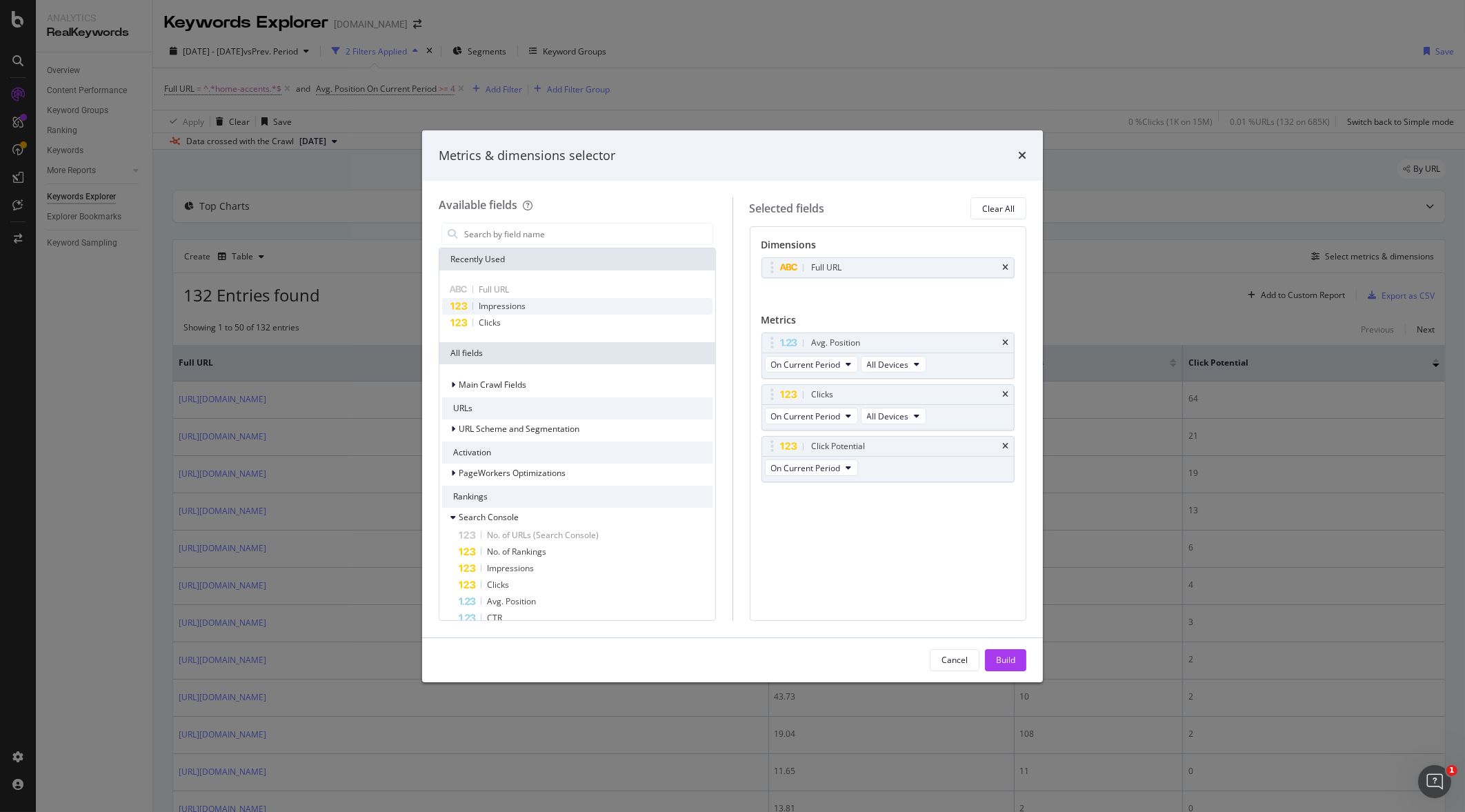
click at [502, 300] on span "Impressions" at bounding box center [502, 305] width 47 height 11
click at [904, 524] on button "All Devices" at bounding box center [894, 519] width 65 height 17
click at [1008, 442] on icon "times" at bounding box center [1005, 446] width 6 height 8
click at [1008, 342] on icon "times" at bounding box center [1005, 342] width 6 height 8
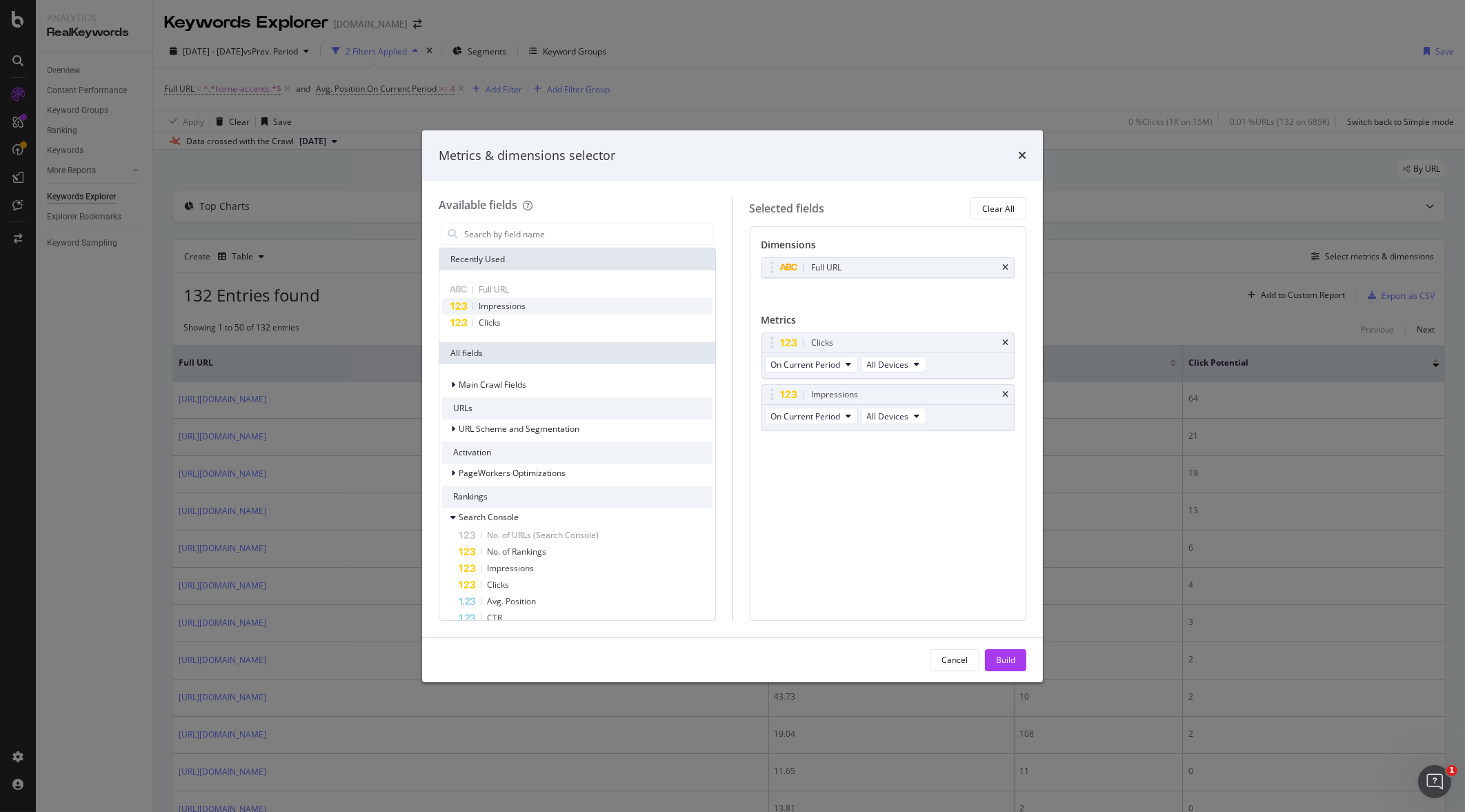
click at [510, 301] on span "Impressions" at bounding box center [502, 305] width 47 height 11
click at [860, 463] on icon "modal" at bounding box center [860, 467] width 5 height 8
click at [966, 512] on div "Dimensions Full URL You can use this field as a dimension Metrics Clicks On Cur…" at bounding box center [888, 423] width 277 height 394
click at [1008, 442] on icon "times" at bounding box center [1005, 446] width 6 height 8
click at [1010, 660] on div "Build" at bounding box center [1006, 659] width 19 height 11
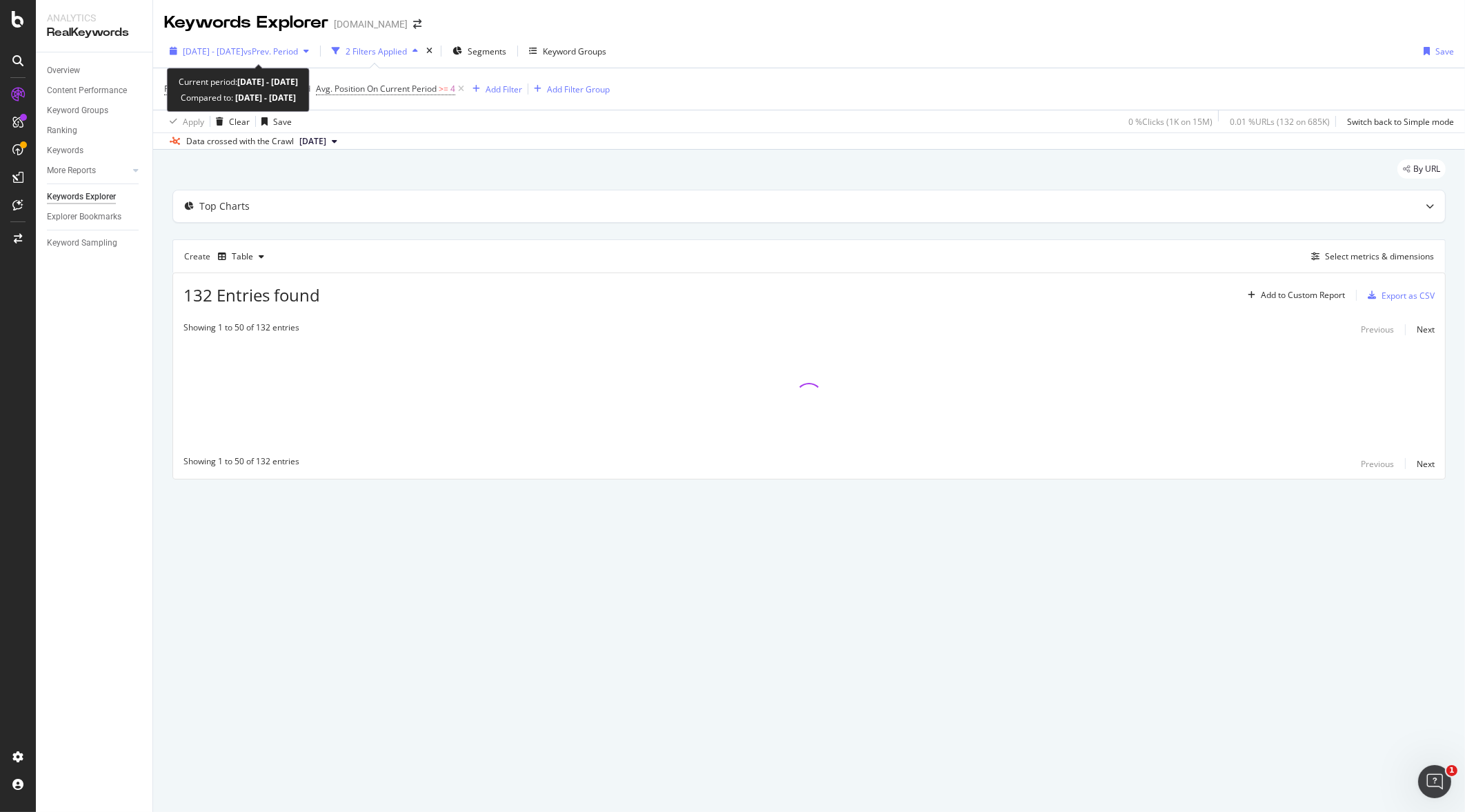
click at [244, 47] on span "[DATE] - [DATE]" at bounding box center [213, 51] width 61 height 11
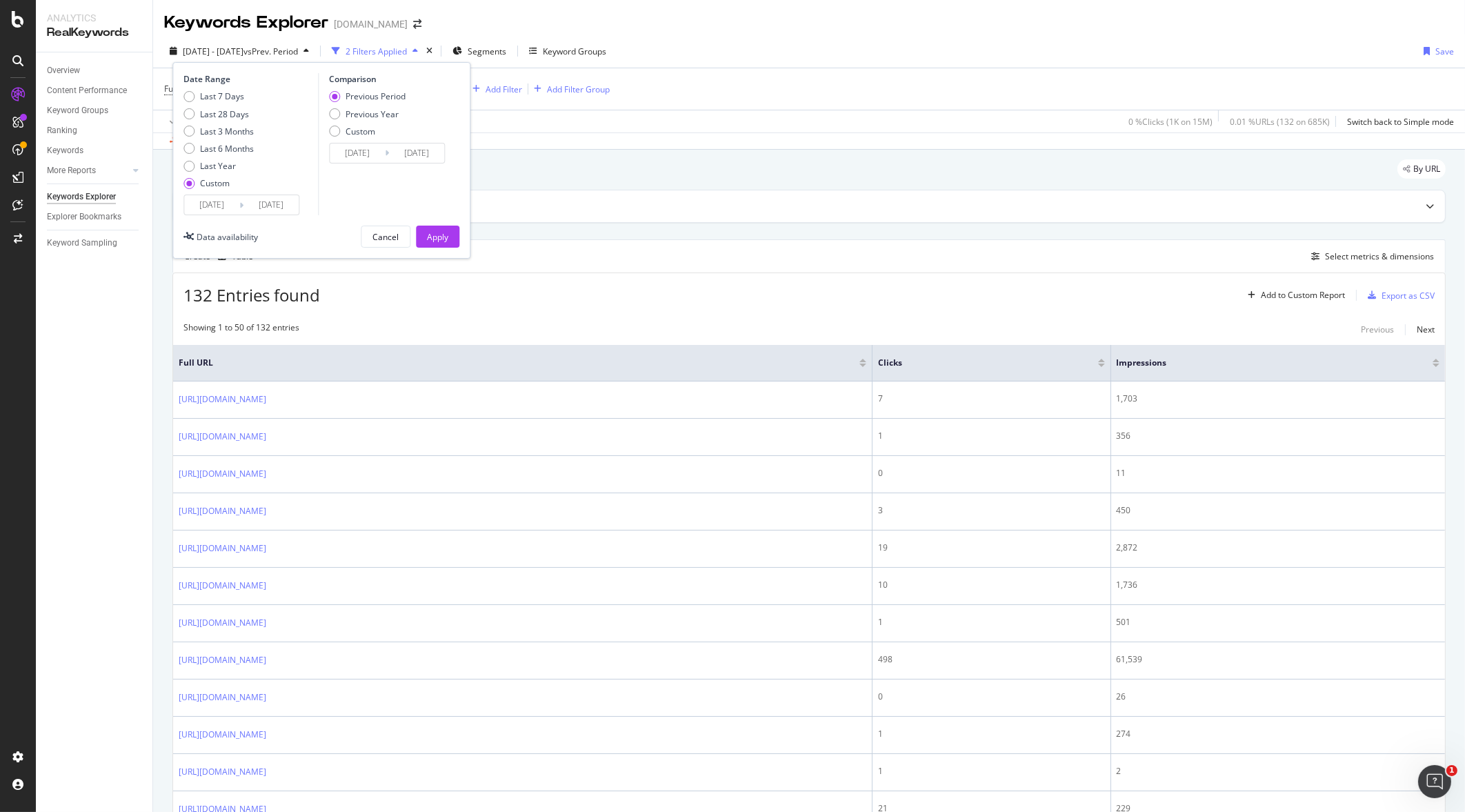
click at [254, 202] on input "[DATE]" at bounding box center [271, 205] width 56 height 19
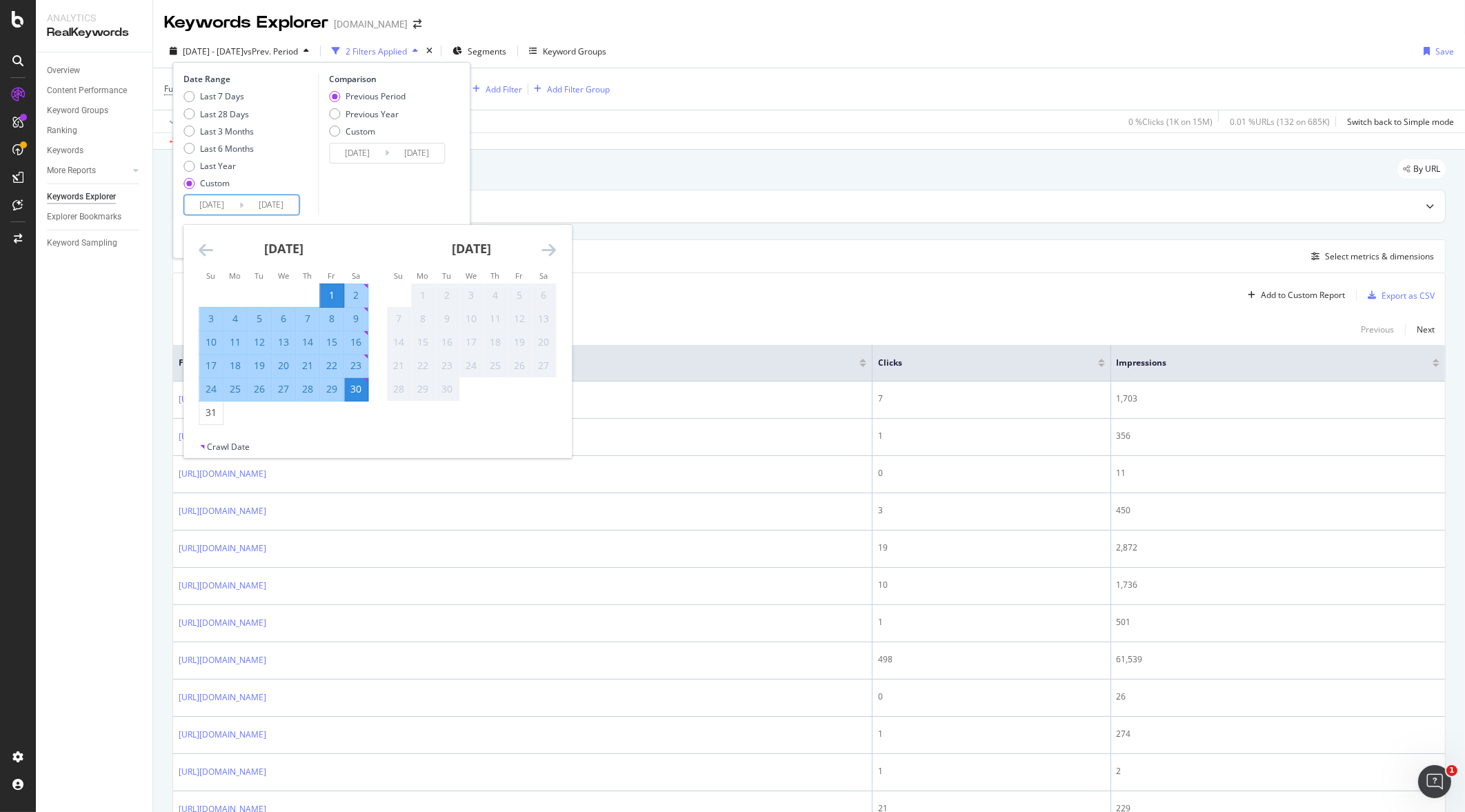
click at [644, 295] on div "132 Entries found Add to Custom Report Export as CSV" at bounding box center [809, 289] width 1272 height 34
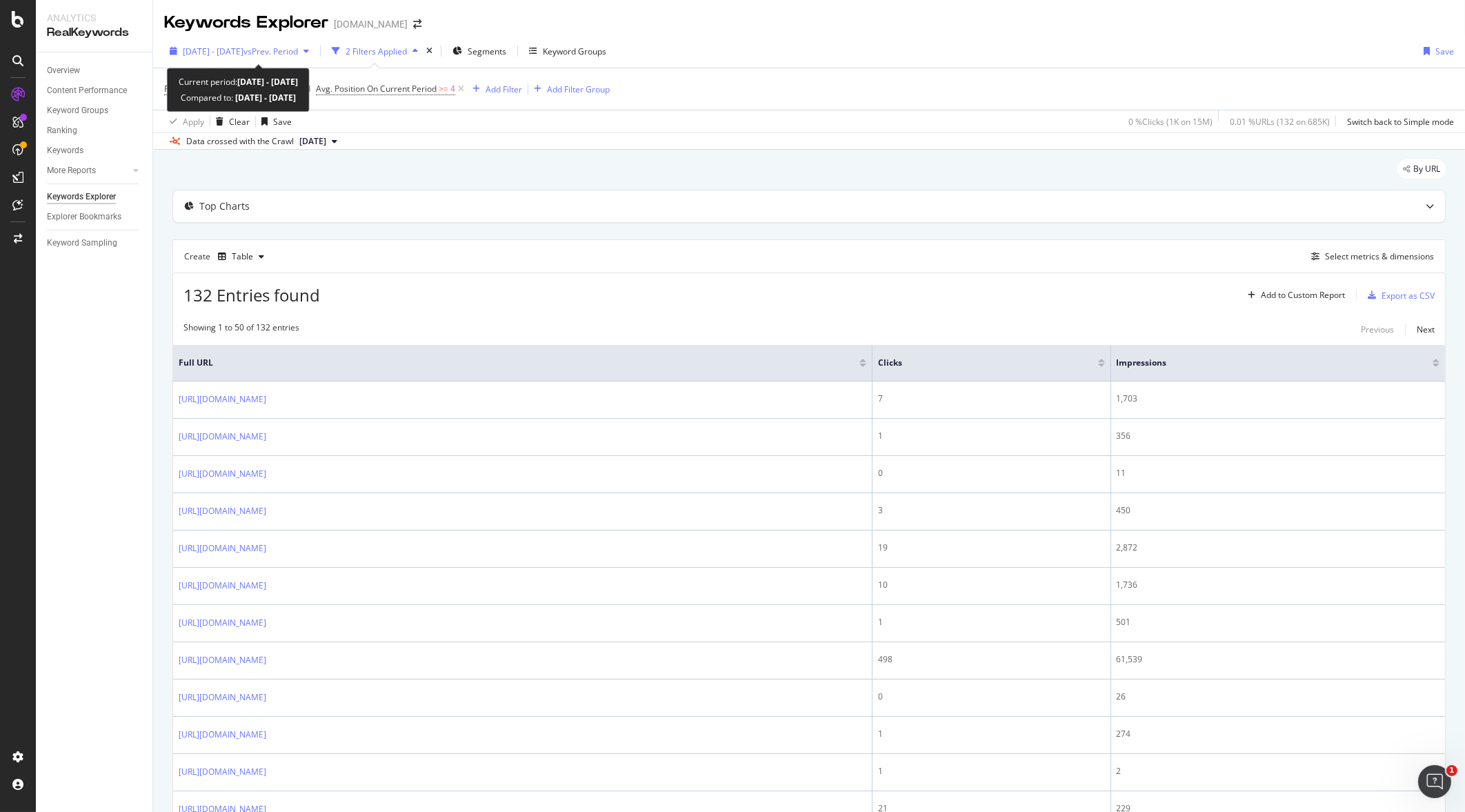
click at [285, 51] on span "vs Prev. Period" at bounding box center [271, 51] width 55 height 11
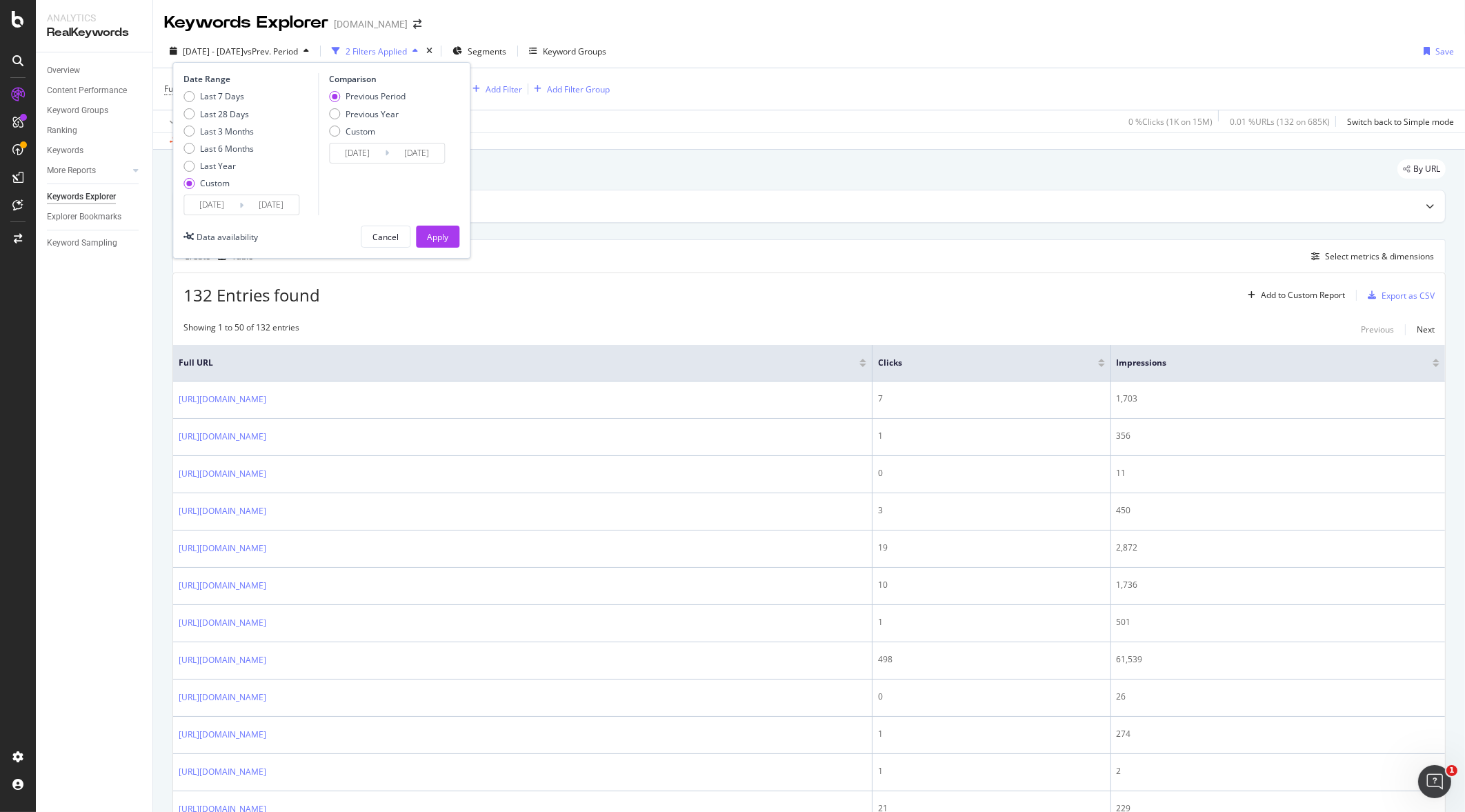
click at [254, 203] on input "[DATE]" at bounding box center [271, 205] width 56 height 19
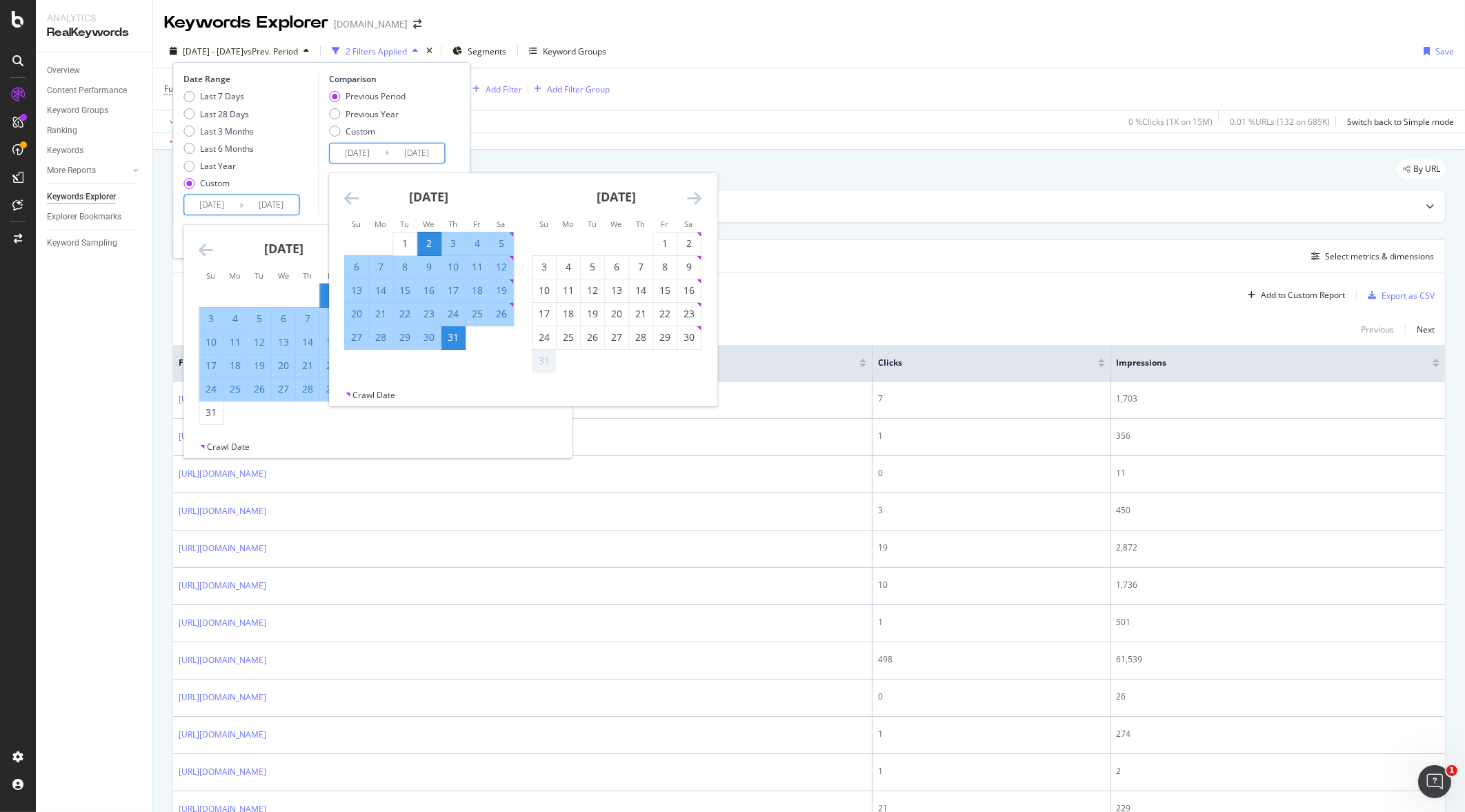
click at [369, 148] on input "[DATE]" at bounding box center [357, 154] width 56 height 19
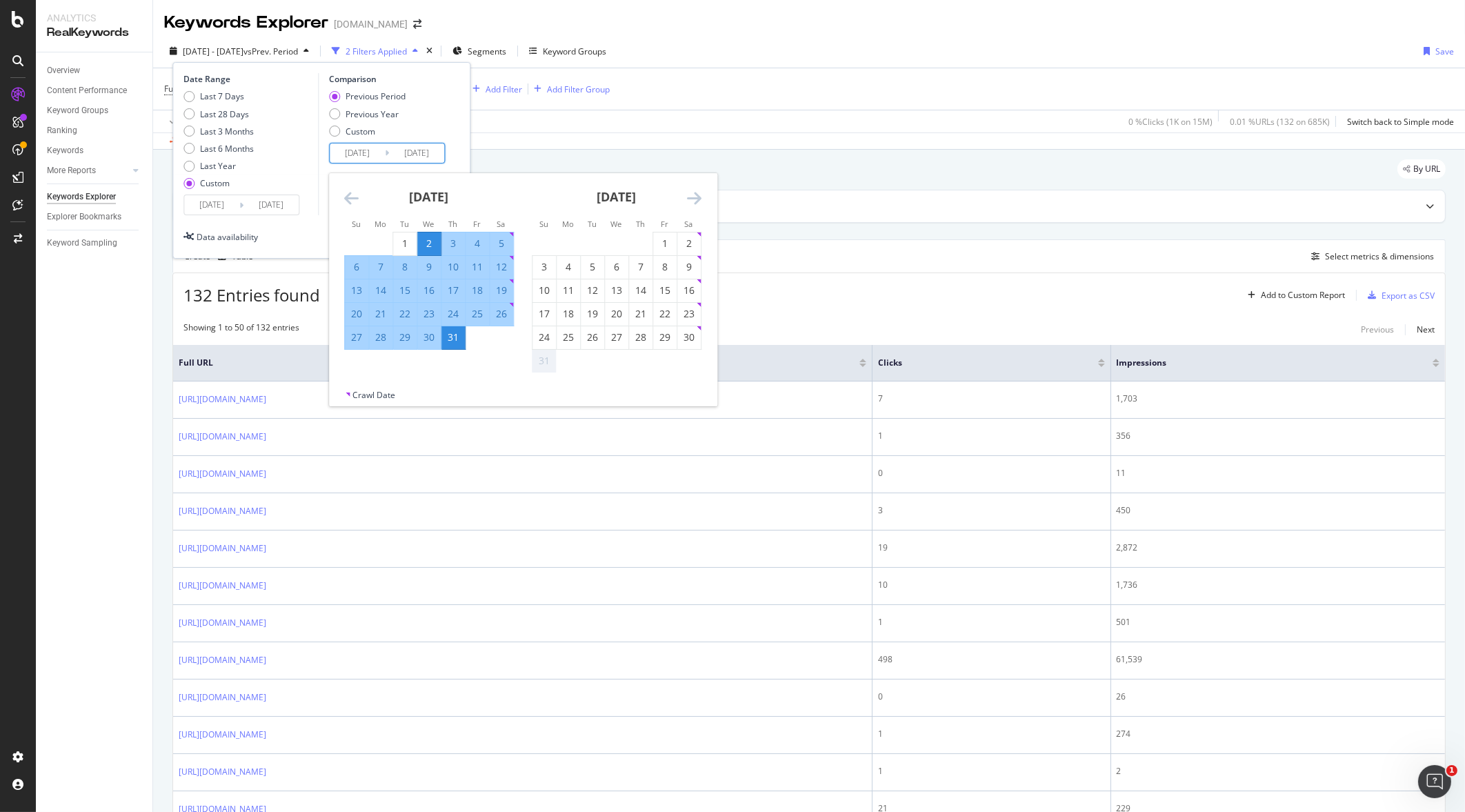
click at [349, 197] on icon "Move backward to switch to the previous month." at bounding box center [351, 198] width 14 height 17
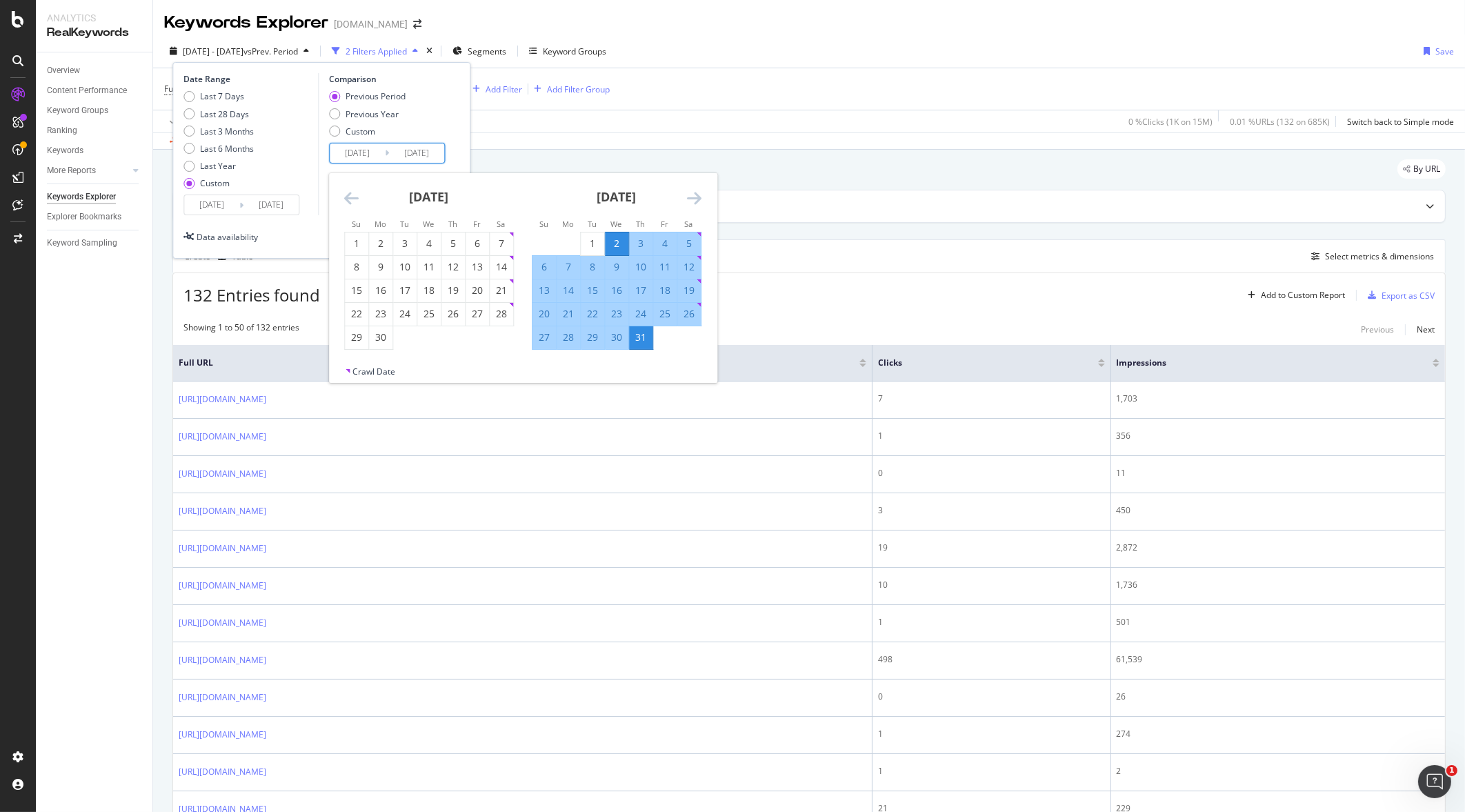
click at [349, 197] on icon "Move backward to switch to the previous month." at bounding box center [351, 198] width 14 height 17
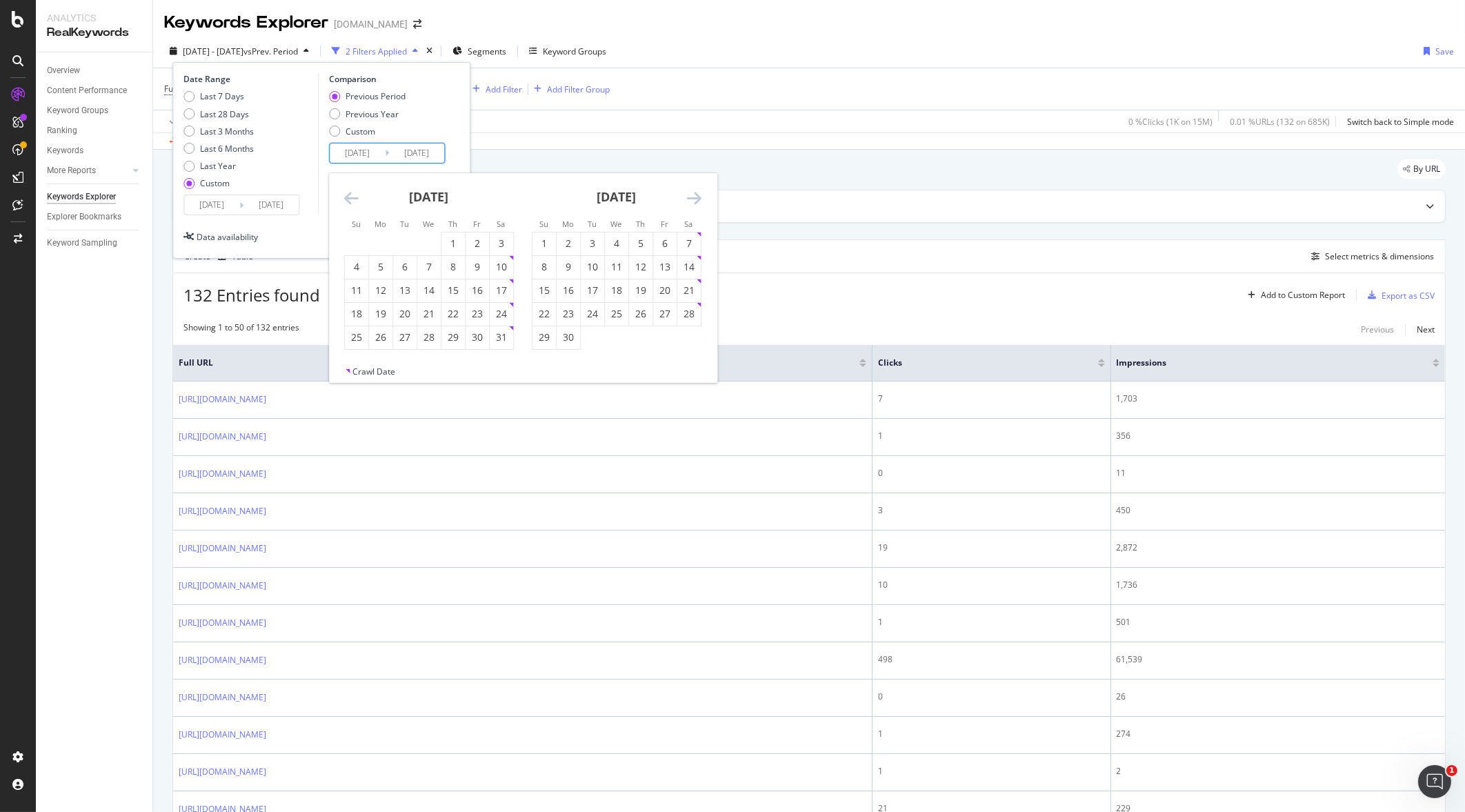
click at [349, 197] on icon "Move backward to switch to the previous month." at bounding box center [351, 198] width 14 height 17
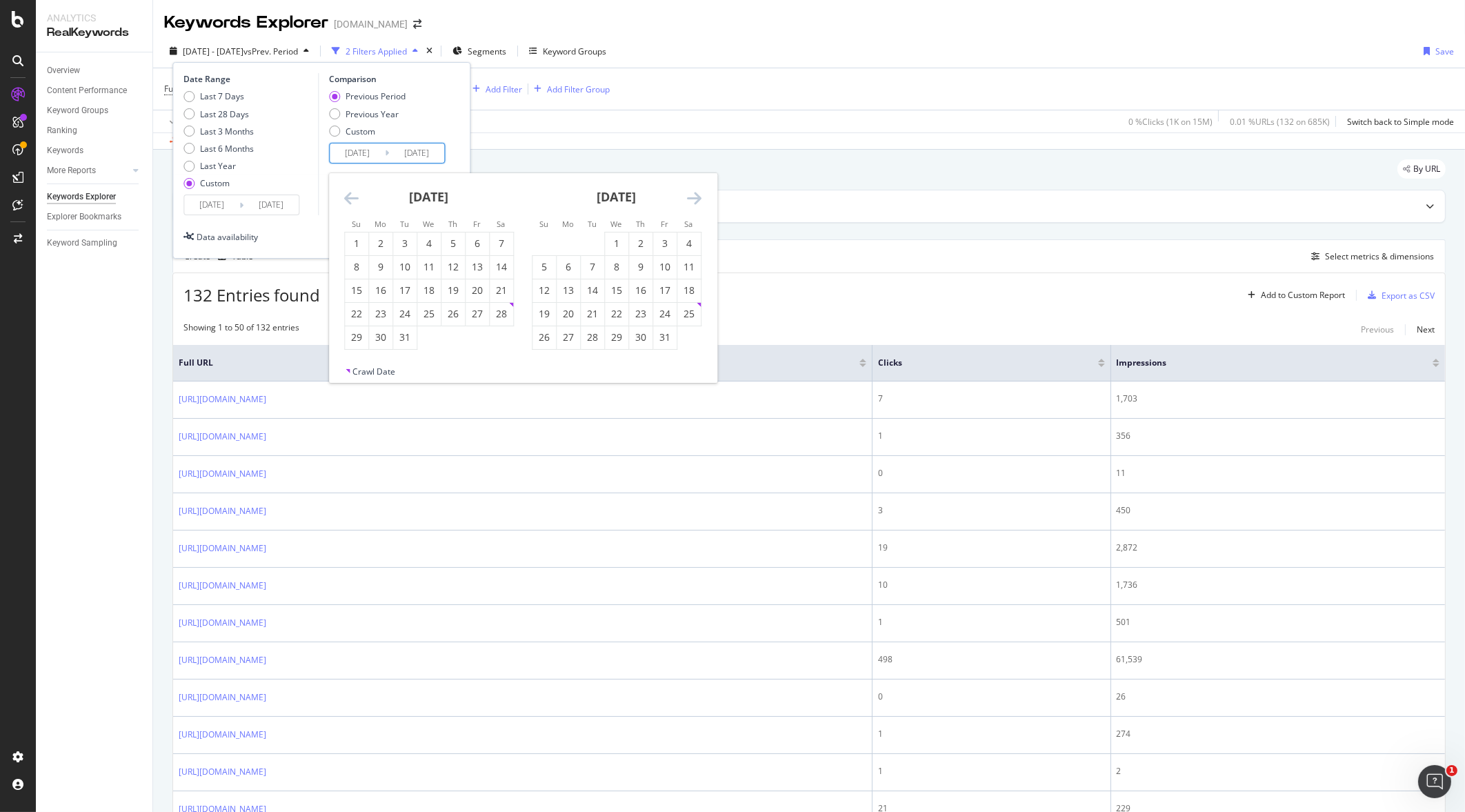
click at [349, 197] on icon "Move backward to switch to the previous month." at bounding box center [351, 198] width 14 height 17
click at [456, 244] on div "1" at bounding box center [453, 244] width 24 height 14
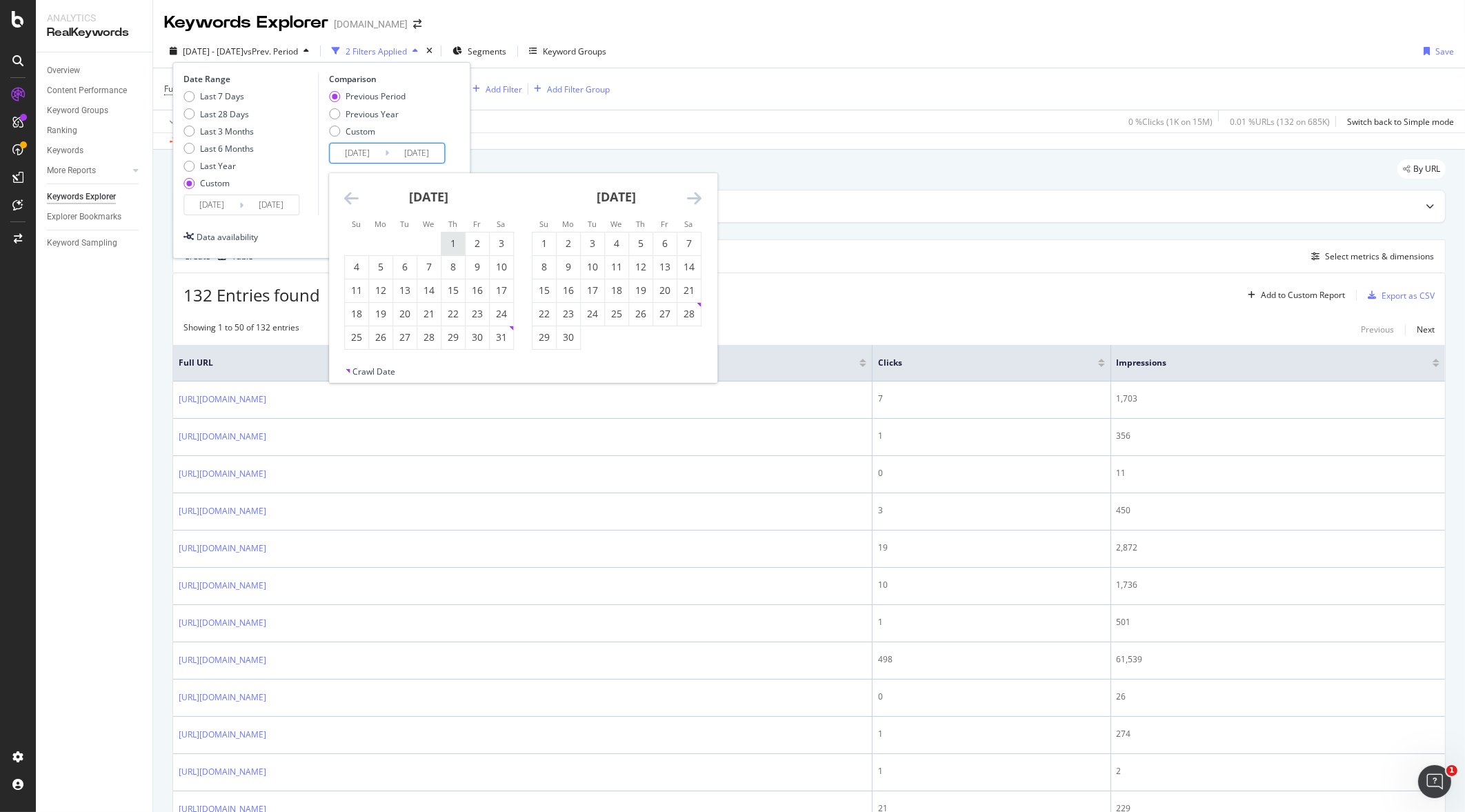
type input "[DATE]"
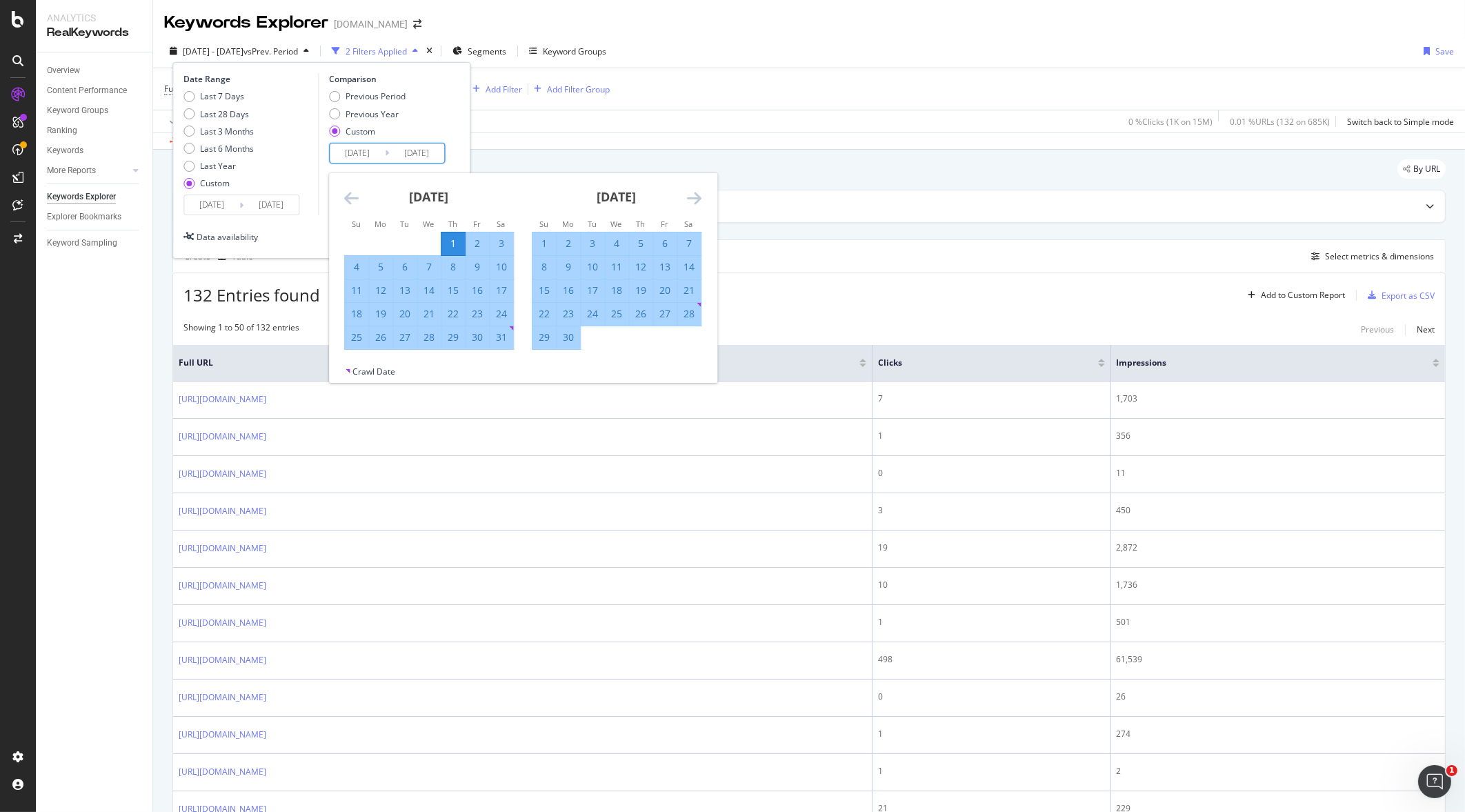
click at [500, 334] on div "31" at bounding box center [502, 337] width 24 height 14
type input "[DATE]"
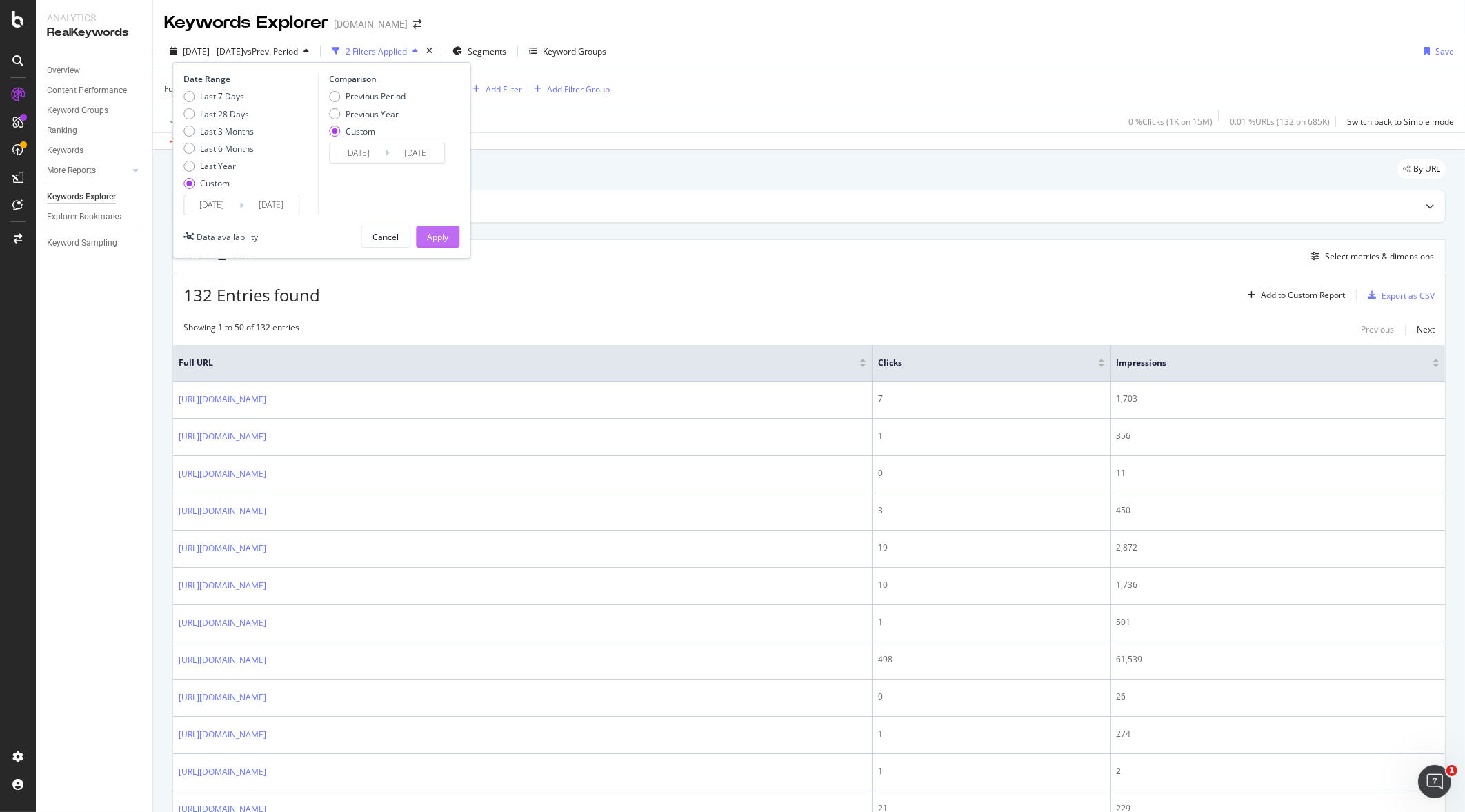
click at [438, 232] on div "Apply" at bounding box center [438, 237] width 21 height 11
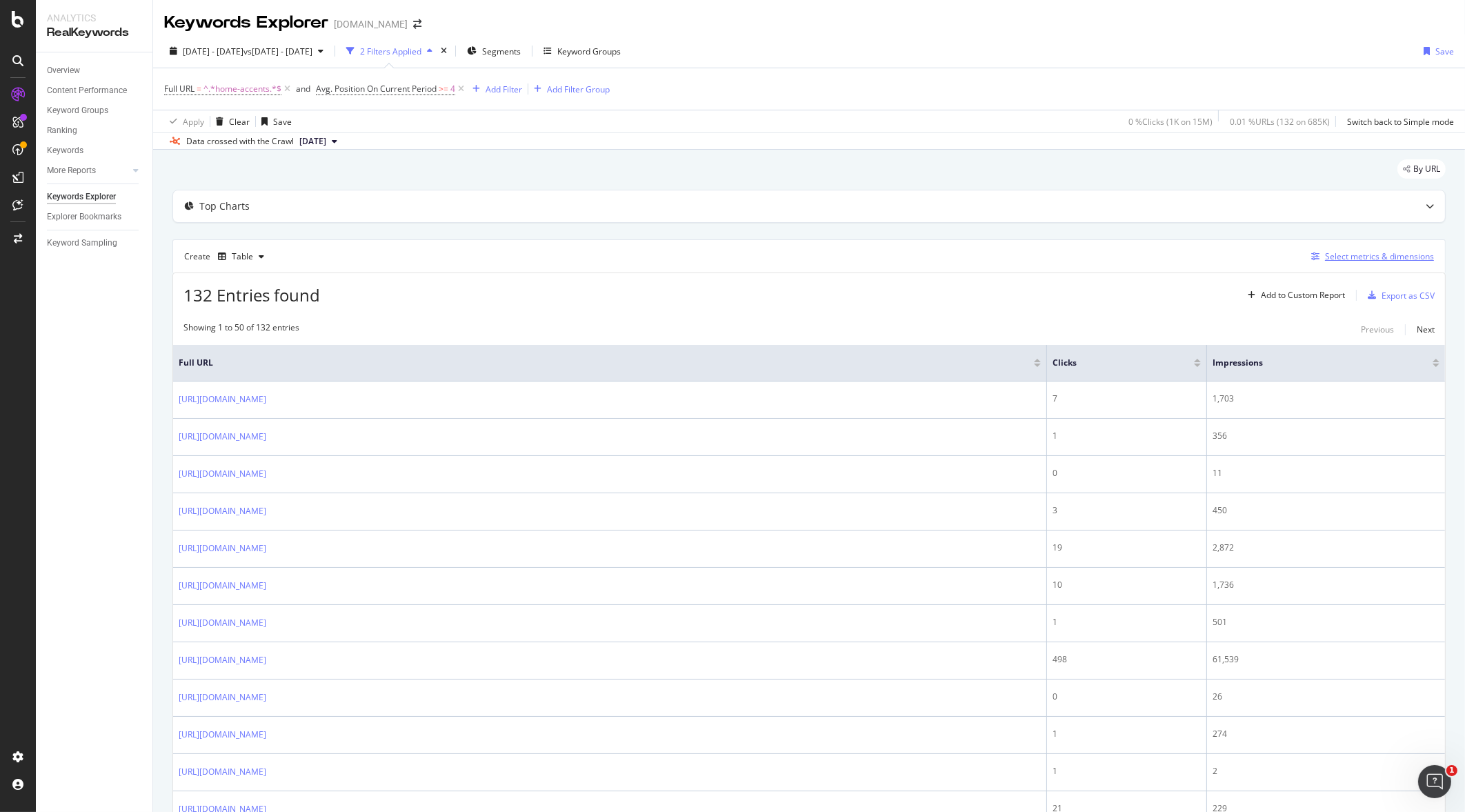
click at [1333, 261] on div "Select metrics & dimensions" at bounding box center [1379, 256] width 109 height 11
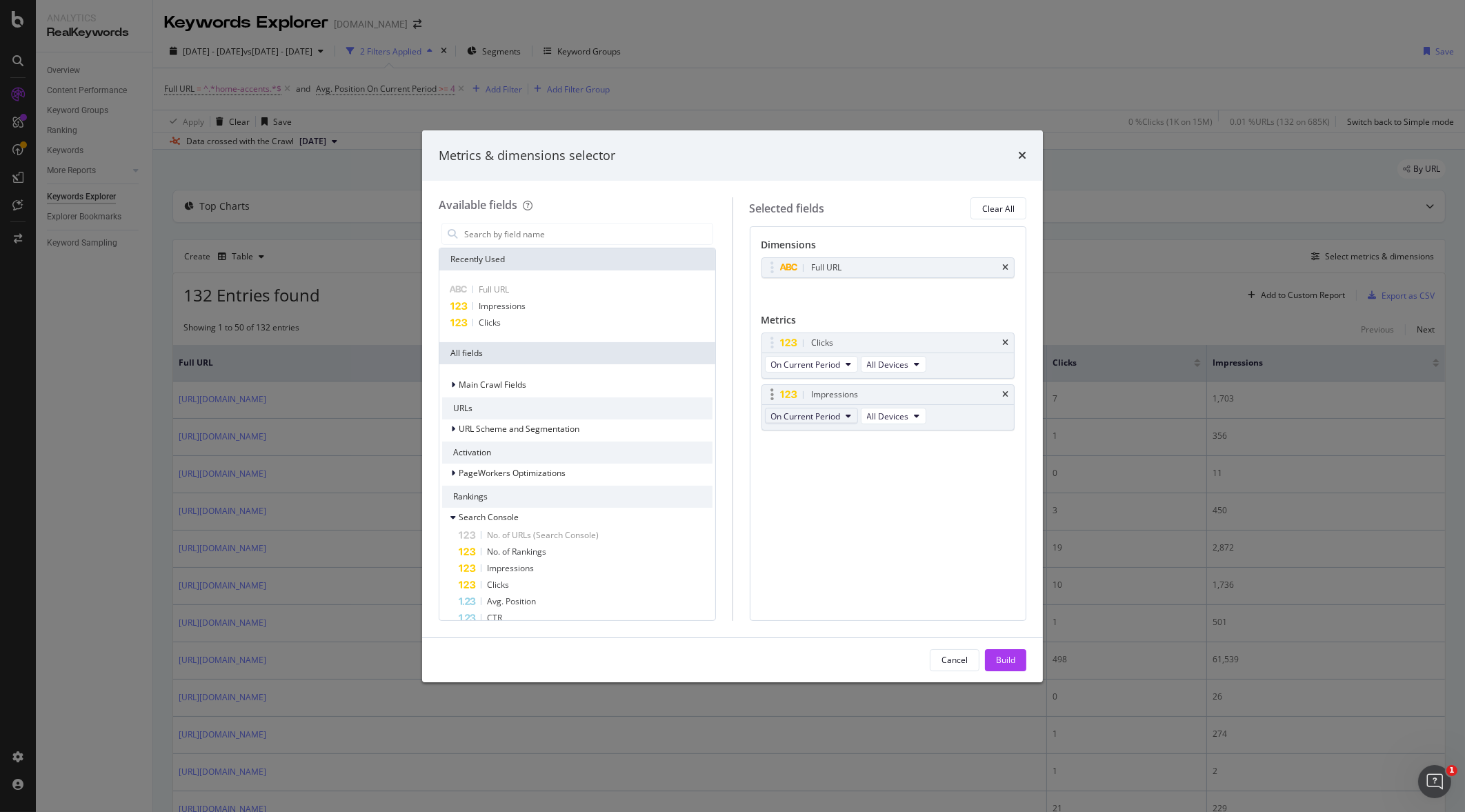
click at [781, 420] on span "On Current Period" at bounding box center [805, 416] width 70 height 11
click at [617, 322] on div "Clicks" at bounding box center [578, 322] width 270 height 17
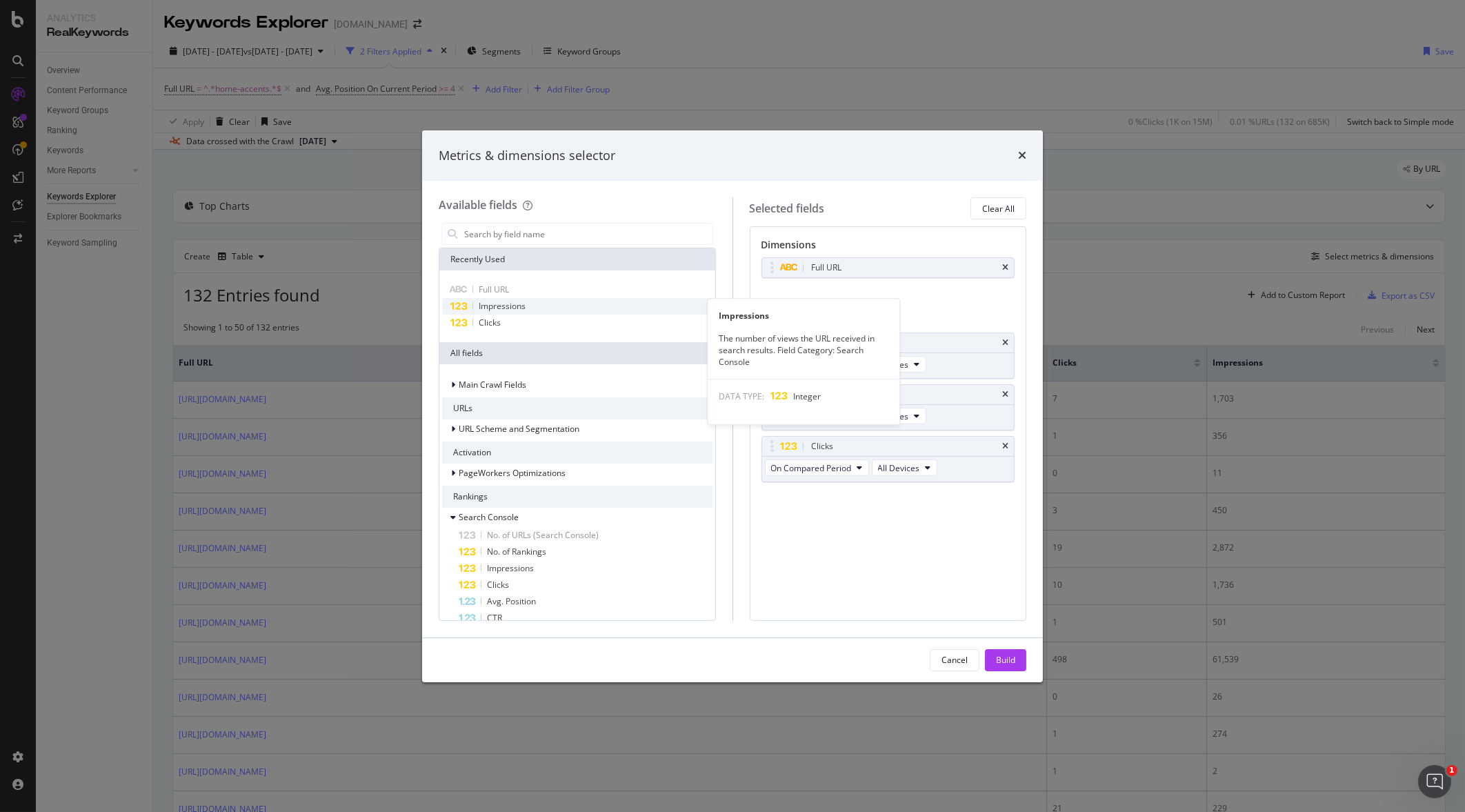
click at [525, 302] on span "Impressions" at bounding box center [502, 305] width 47 height 11
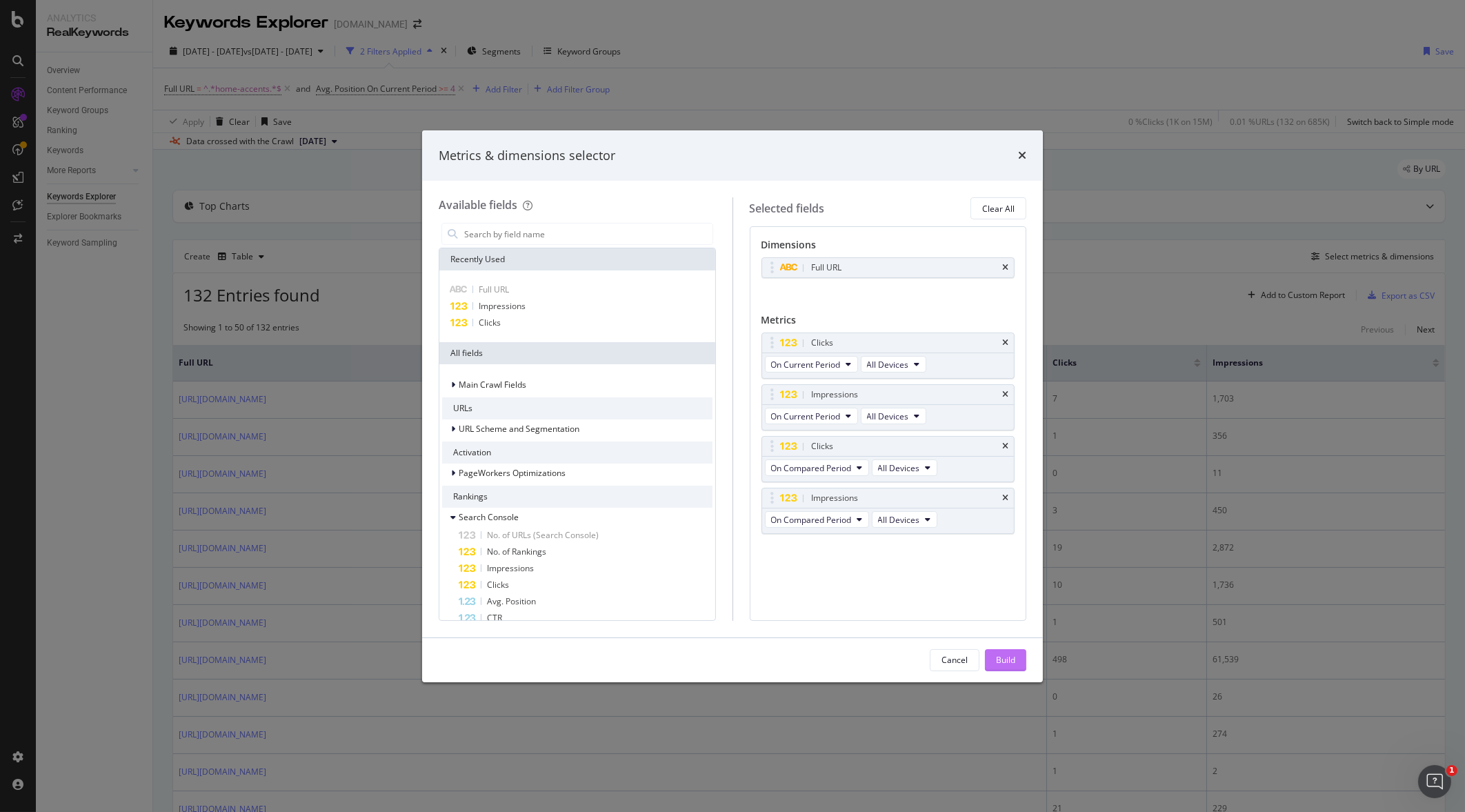
click at [999, 655] on div "Build" at bounding box center [1006, 659] width 19 height 11
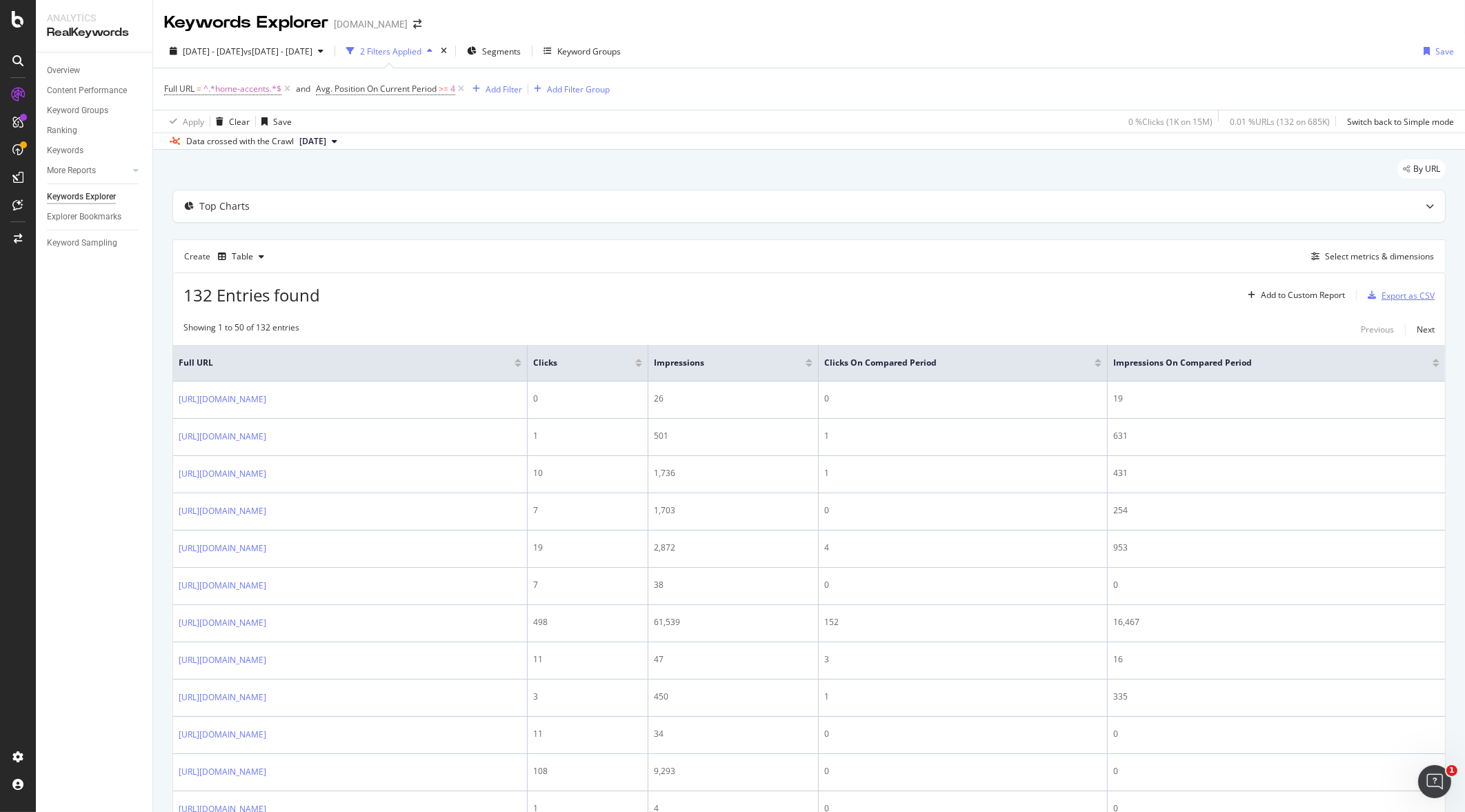
click at [1382, 292] on div "Export as CSV" at bounding box center [1408, 295] width 53 height 11
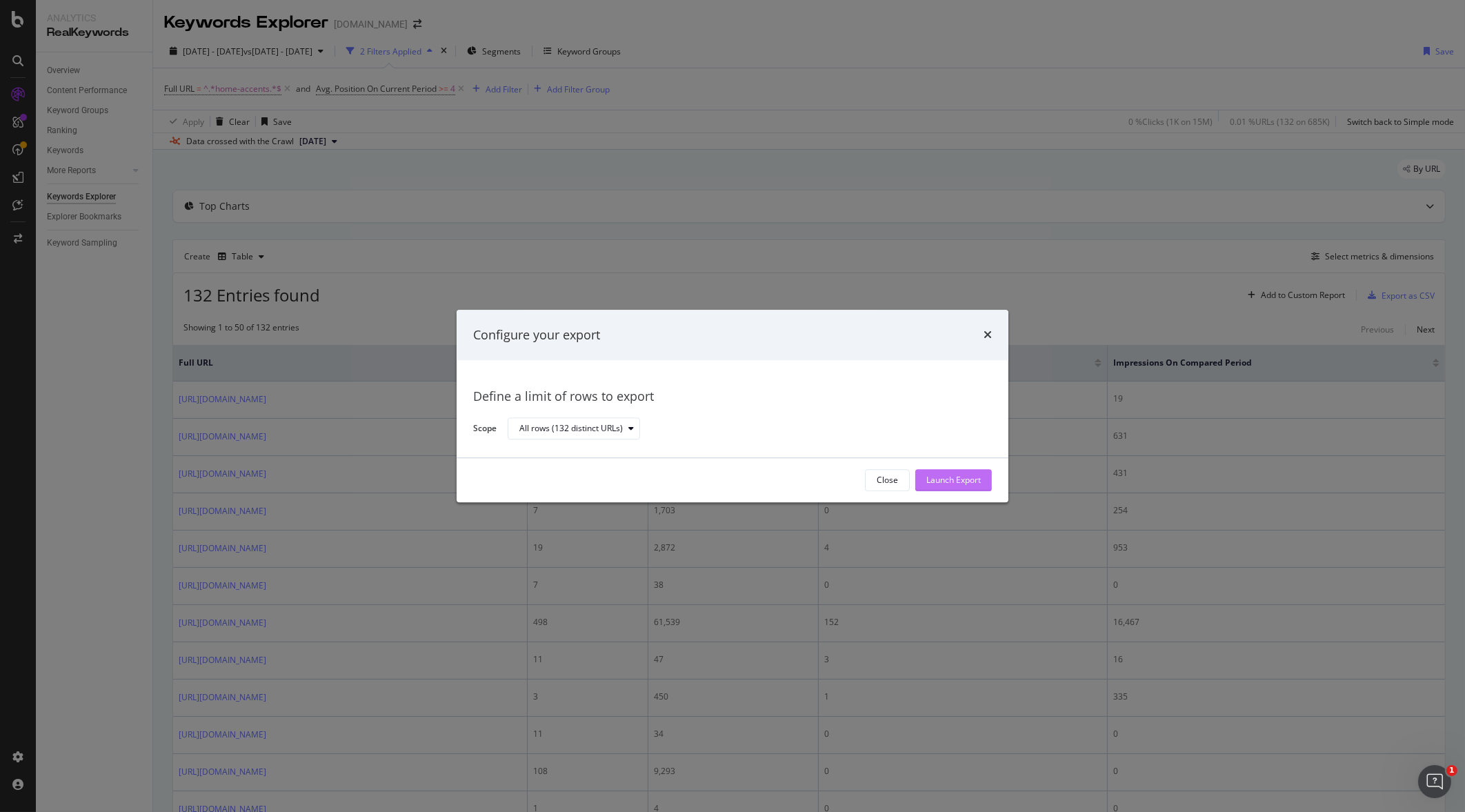
click at [926, 489] on div "Launch Export" at bounding box center [954, 479] width 55 height 20
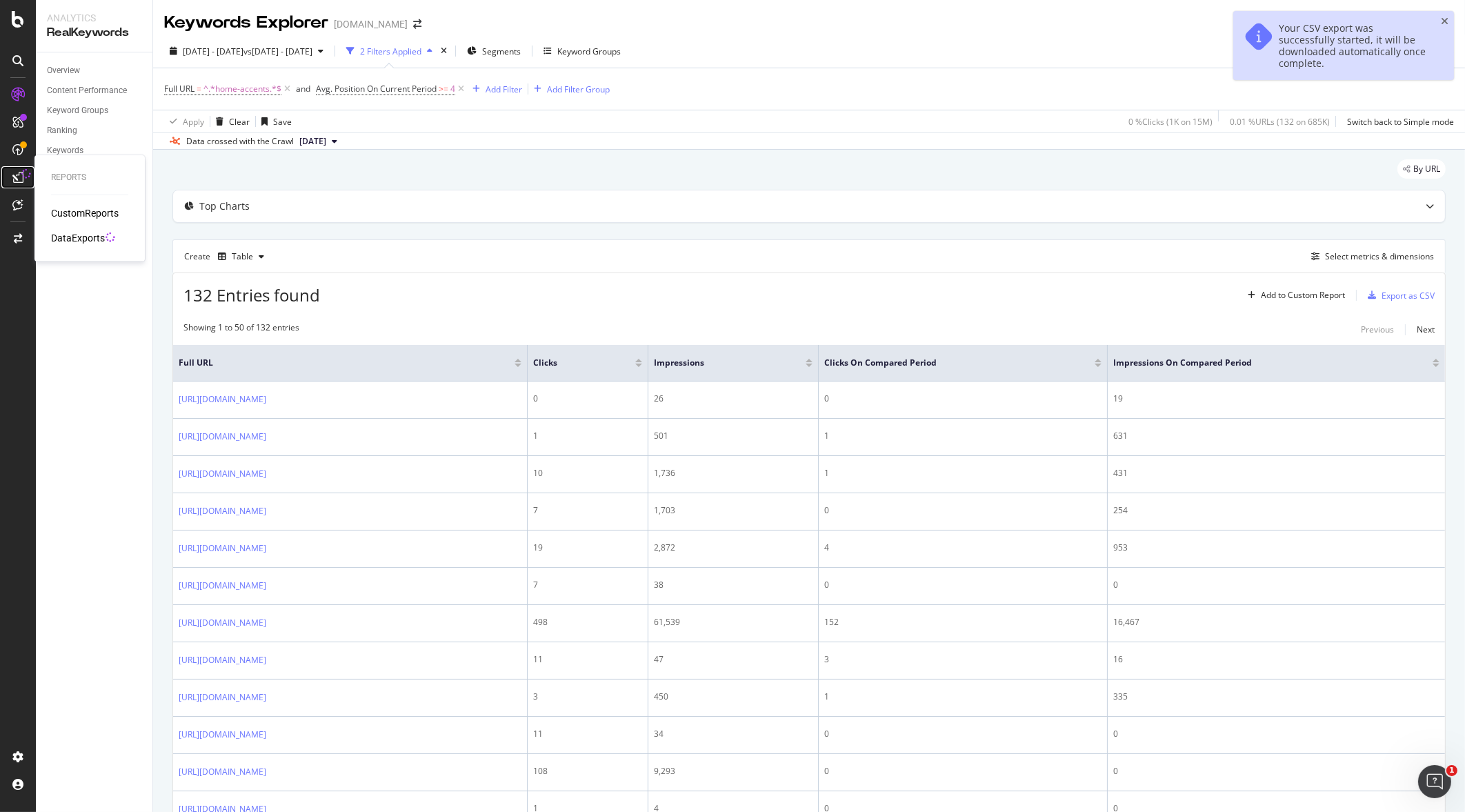
click at [24, 177] on icon at bounding box center [26, 174] width 11 height 11
